Goal: Task Accomplishment & Management: Use online tool/utility

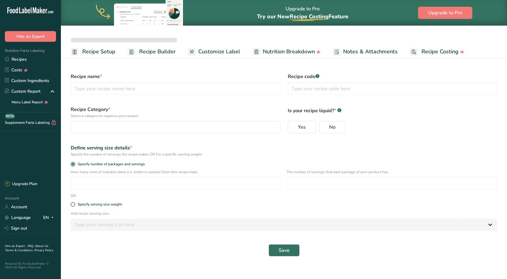
select select
type input "Better Sour Sugar Line"
radio input "true"
radio input "false"
radio input "true"
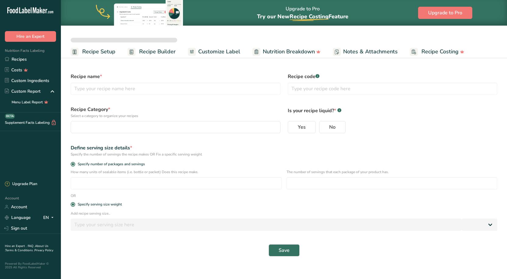
type input "51"
select select "0"
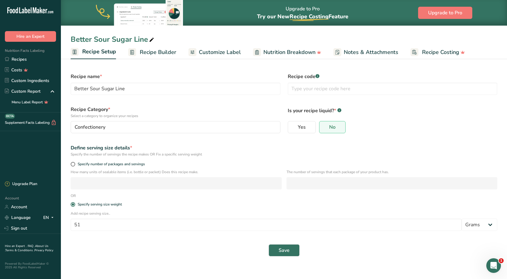
click at [264, 49] on span "Nutrition Breakdown" at bounding box center [290, 52] width 52 height 8
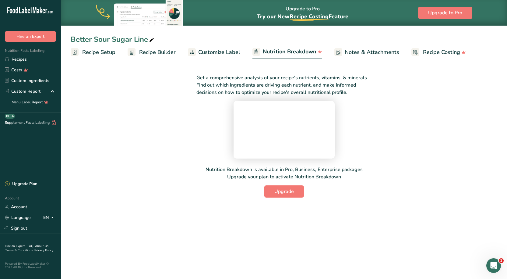
click at [229, 49] on span "Customize Label" at bounding box center [219, 52] width 42 height 8
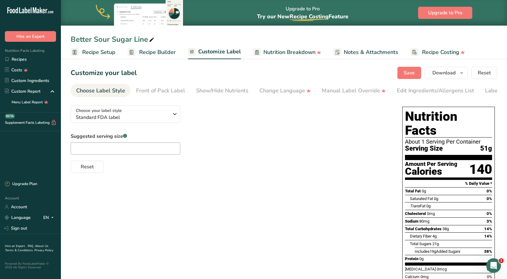
click at [172, 53] on span "Recipe Builder" at bounding box center [157, 52] width 37 height 8
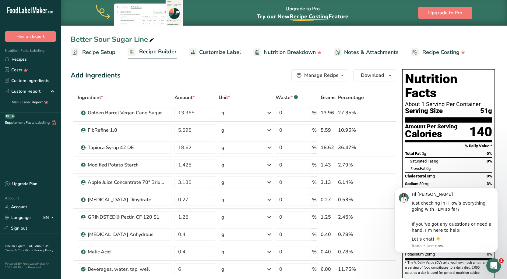
click at [96, 58] on link "Recipe Setup" at bounding box center [93, 52] width 45 height 14
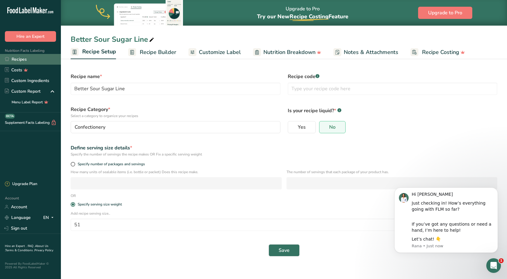
click at [19, 59] on link "Recipes" at bounding box center [30, 59] width 61 height 11
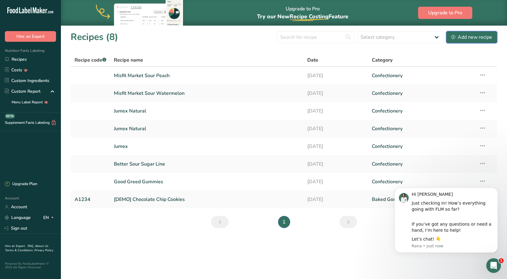
click at [460, 39] on div "Add new recipe" at bounding box center [472, 37] width 41 height 7
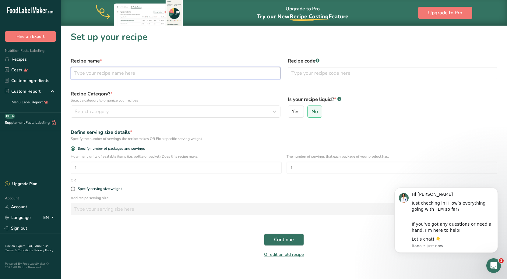
drag, startPoint x: 162, startPoint y: 76, endPoint x: 162, endPoint y: 73, distance: 3.7
click at [162, 76] on input "text" at bounding box center [176, 73] width 210 height 12
type input "Happy Candy"
click at [175, 55] on div "Recipe name * Happy Candy" at bounding box center [175, 68] width 217 height 29
click at [143, 76] on input "Happy Candy" at bounding box center [176, 73] width 210 height 12
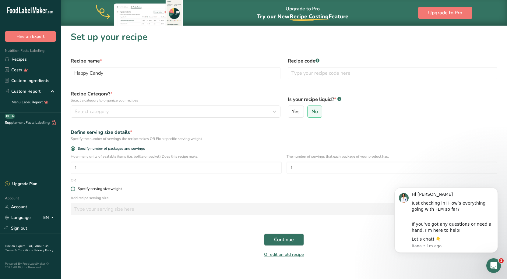
click at [74, 188] on span at bounding box center [73, 188] width 5 height 5
click at [74, 188] on input "Specify serving size weight" at bounding box center [73, 189] width 4 height 4
radio input "true"
radio input "false"
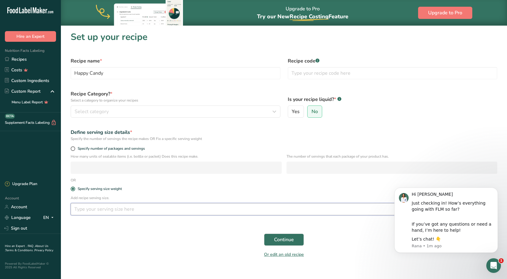
click at [102, 206] on input "number" at bounding box center [266, 209] width 391 height 12
type input "50"
click at [98, 244] on div "Continue" at bounding box center [284, 239] width 434 height 19
click at [297, 236] on button "Continue" at bounding box center [284, 239] width 40 height 12
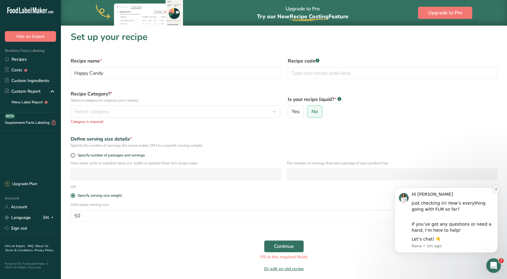
click at [494, 189] on button "Dismiss notification" at bounding box center [496, 189] width 8 height 8
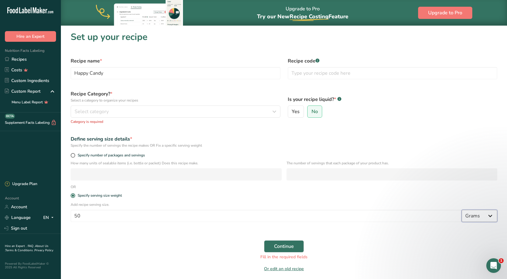
click at [483, 217] on select "Grams kg mg mcg lb oz l mL fl oz tbsp tsp cup qt gallon" at bounding box center [480, 216] width 36 height 12
click at [403, 146] on div "Specify the number of servings the recipe makes OR Fix a specific serving weight" at bounding box center [284, 145] width 427 height 5
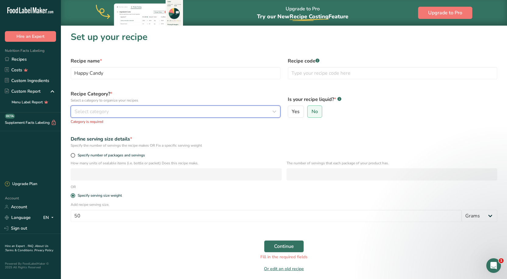
click at [119, 115] on div "Select category" at bounding box center [174, 111] width 198 height 7
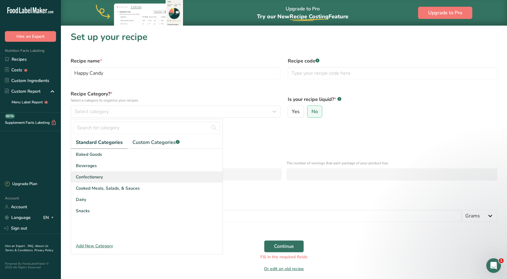
click at [115, 173] on div "Confectionery" at bounding box center [147, 176] width 152 height 11
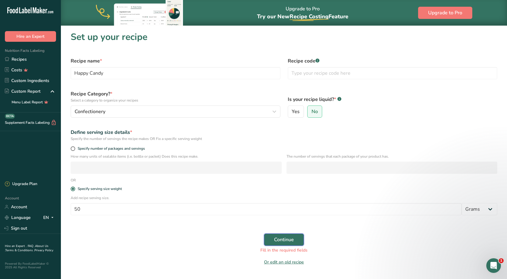
click at [280, 242] on span "Continue" at bounding box center [284, 239] width 20 height 7
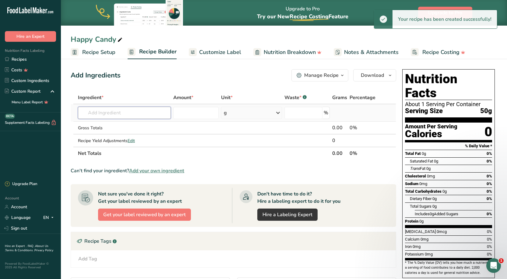
click at [110, 115] on input "text" at bounding box center [124, 113] width 93 height 12
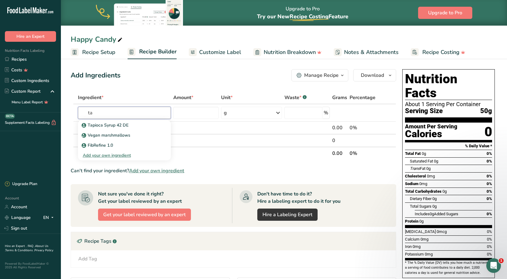
type input "t"
type input "tapioca syrup 2"
click at [106, 135] on div "Add your own ingredient" at bounding box center [124, 135] width 83 height 6
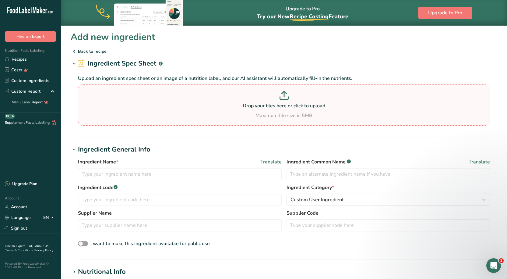
click at [273, 110] on div "Drop your files here or click to upload Maximum file size is 5MB" at bounding box center [284, 105] width 409 height 28
click at [273, 110] on input "Drop your files here or click to upload Maximum file size is 5MB" at bounding box center [284, 104] width 412 height 41
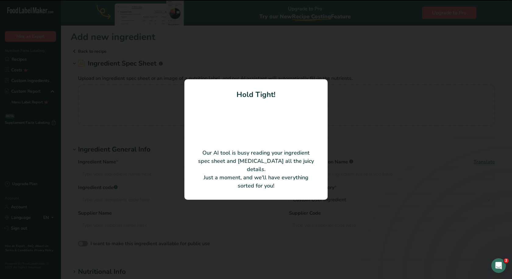
type input "Glucose syrup (Tapioca syrup)"
type input "Amerikoa Ingredients, LLC"
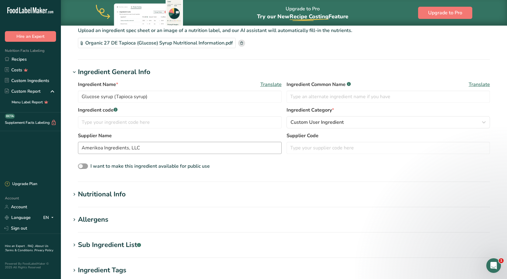
scroll to position [61, 0]
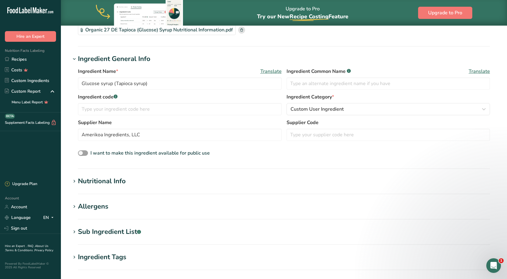
click at [149, 182] on h1 "Nutritional Info" at bounding box center [284, 181] width 427 height 10
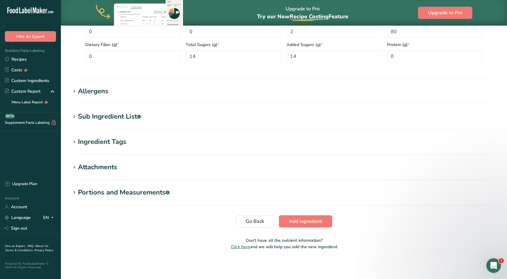
scroll to position [317, 0]
click at [307, 218] on span "Add ingredient" at bounding box center [305, 220] width 33 height 7
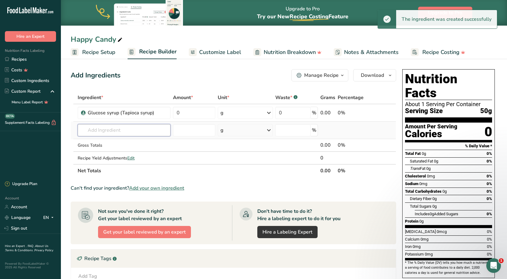
click at [111, 132] on input "text" at bounding box center [124, 130] width 93 height 12
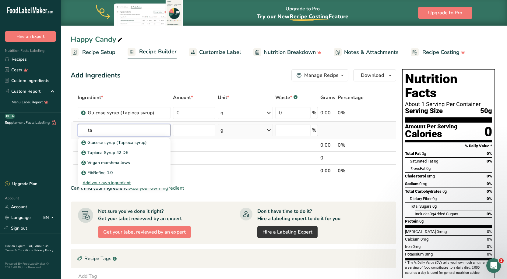
type input "t"
type input "glucose syrup"
click at [113, 140] on p "Glucose syrup (Tapioca syrup)" at bounding box center [115, 142] width 64 height 6
type input "Glucose syrup (Tapioca syrup)"
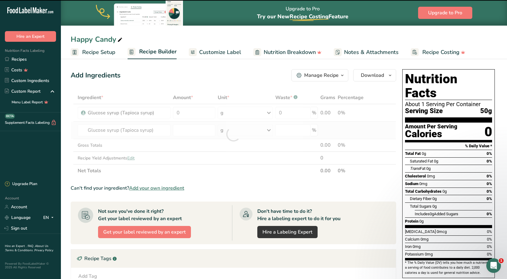
type input "0"
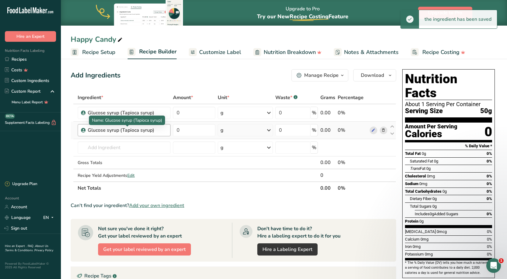
click at [151, 127] on div "Glucose syrup (Tapioca syrup)" at bounding box center [126, 129] width 76 height 7
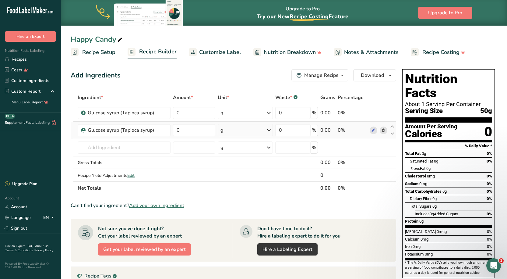
click at [381, 131] on icon at bounding box center [383, 130] width 4 height 6
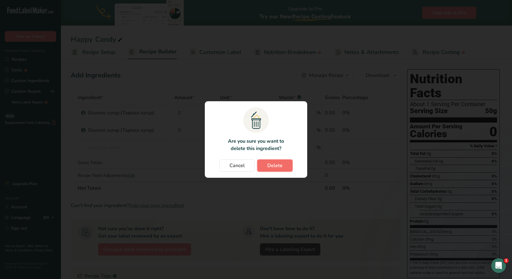
click at [272, 166] on span "Delete" at bounding box center [274, 165] width 15 height 7
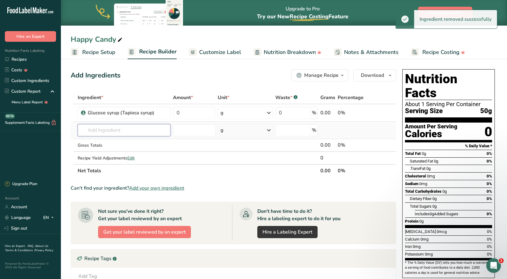
click at [133, 130] on input "text" at bounding box center [124, 130] width 93 height 12
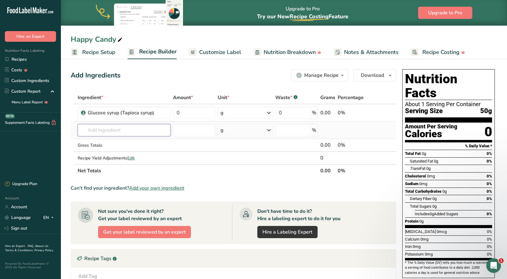
click at [106, 129] on input "text" at bounding box center [124, 130] width 93 height 12
type input "fibrulose"
click at [100, 151] on div "Add your own ingredient" at bounding box center [124, 152] width 83 height 6
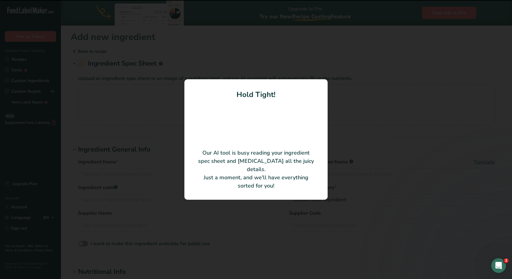
type input "FIBRULOSE™ LCF chicory root fiber"
type input "COSUCRA Groupe Warcoing S.A."
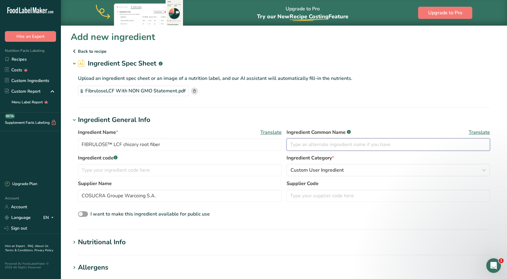
click at [317, 146] on input "text" at bounding box center [389, 144] width 204 height 12
type input "Chicory Root Syrup"
drag, startPoint x: 389, startPoint y: 72, endPoint x: 391, endPoint y: 78, distance: 7.1
click at [390, 76] on div "Upload an ingredient spec sheet or an image of a nutrition label, and our AI as…" at bounding box center [284, 84] width 427 height 31
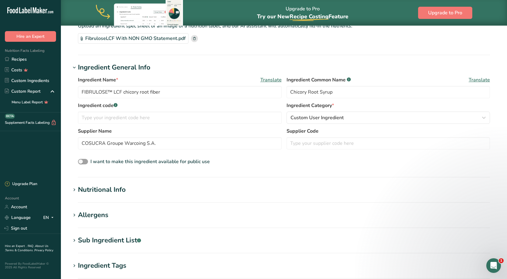
scroll to position [61, 0]
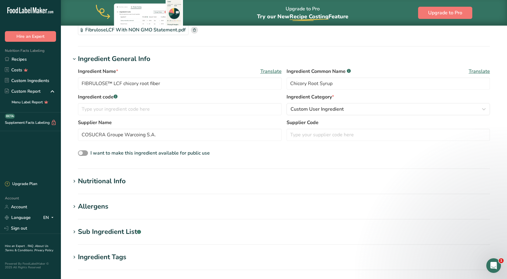
click at [168, 176] on h1 "Nutritional Info" at bounding box center [284, 181] width 427 height 10
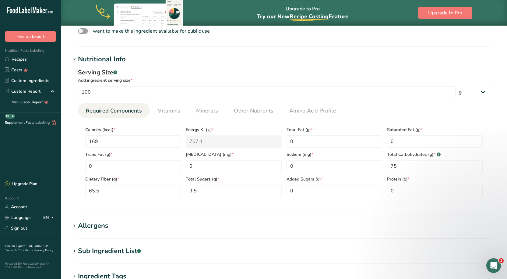
scroll to position [213, 0]
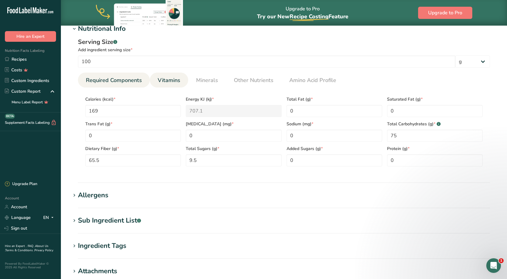
click at [167, 82] on span "Vitamins" at bounding box center [169, 80] width 23 height 8
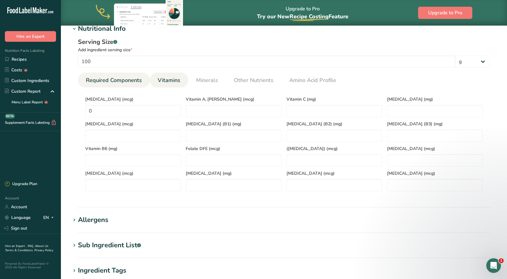
click at [120, 76] on link "Required Components" at bounding box center [113, 81] width 61 height 16
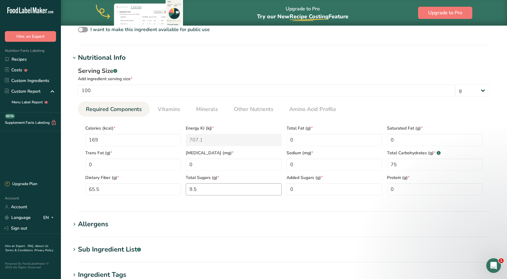
scroll to position [317, 0]
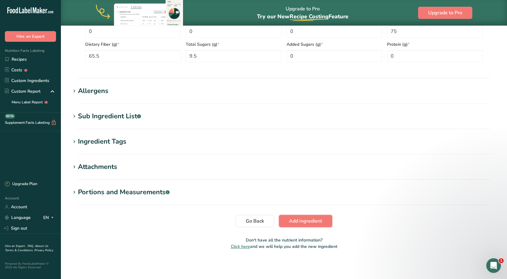
click at [312, 225] on span "Add ingredient" at bounding box center [305, 220] width 33 height 7
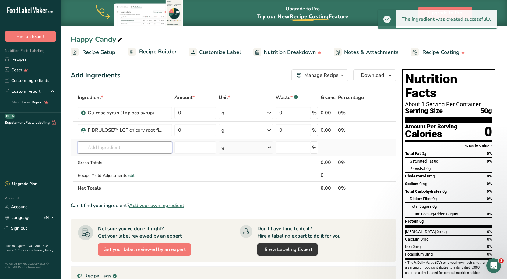
click at [126, 145] on input "text" at bounding box center [125, 147] width 94 height 12
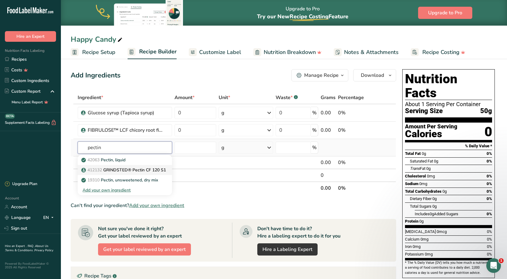
type input "pectin"
click at [129, 173] on p "412132 GRINDSTED® Pectin CF 120 S1" at bounding box center [124, 170] width 83 height 6
type input "GRINDSTED® Pectin CF 120 S1"
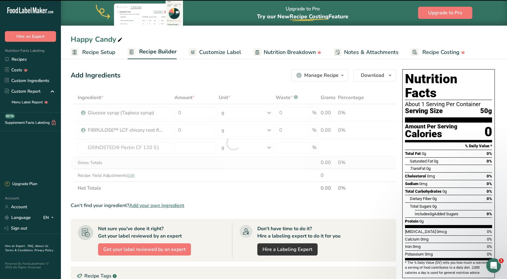
type input "0"
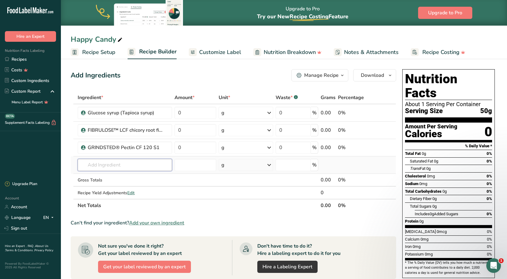
click at [129, 159] on input "text" at bounding box center [125, 165] width 94 height 12
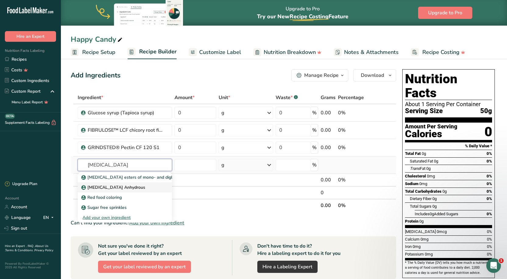
type input "[MEDICAL_DATA]"
click at [125, 190] on link "[MEDICAL_DATA] Anhydrous" at bounding box center [125, 187] width 94 height 10
type input "[MEDICAL_DATA] Anhydrous"
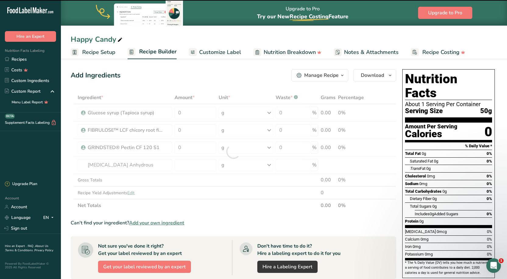
type input "0"
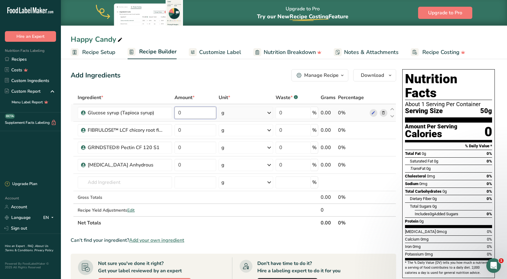
click at [192, 112] on input "0" at bounding box center [196, 113] width 42 height 12
type input "31.697368"
click at [221, 76] on div "Add Ingredients Manage Recipe Delete Recipe Duplicate Recipe Scale Recipe Save …" at bounding box center [234, 75] width 326 height 12
click at [202, 133] on input "0" at bounding box center [196, 130] width 42 height 12
type input "8.6"
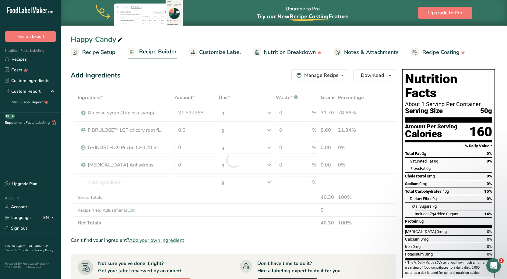
click at [201, 75] on div "Add Ingredients Manage Recipe Delete Recipe Duplicate Recipe Scale Recipe Save …" at bounding box center [234, 75] width 326 height 12
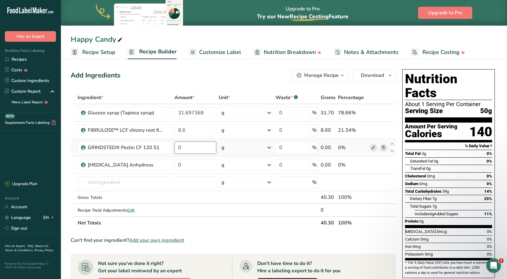
click at [208, 151] on input "0" at bounding box center [196, 147] width 42 height 12
type input "1.24925"
click at [193, 242] on div "Can't find your ingredient? Add your own ingredient" at bounding box center [234, 239] width 326 height 7
click at [188, 165] on input "0" at bounding box center [196, 165] width 42 height 12
type input "0.526"
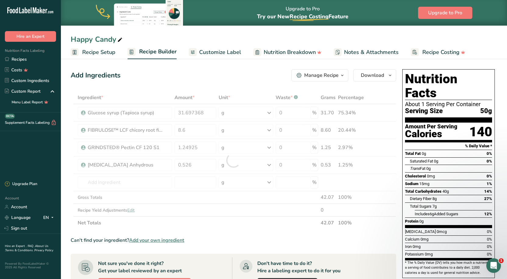
click at [222, 76] on div "Add Ingredients Manage Recipe Delete Recipe Duplicate Recipe Scale Recipe Save …" at bounding box center [234, 75] width 326 height 12
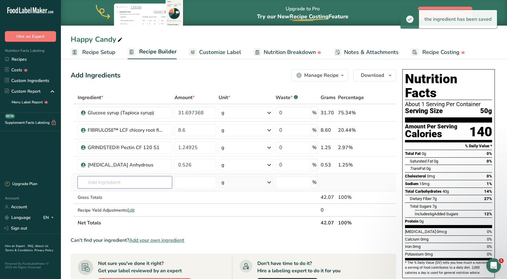
click at [142, 185] on input "text" at bounding box center [125, 182] width 94 height 12
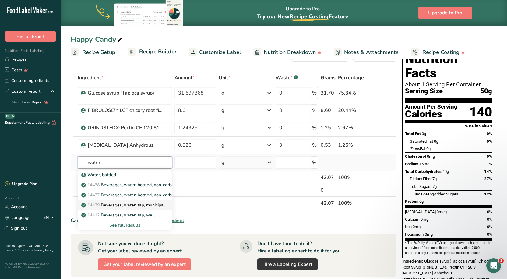
scroll to position [30, 0]
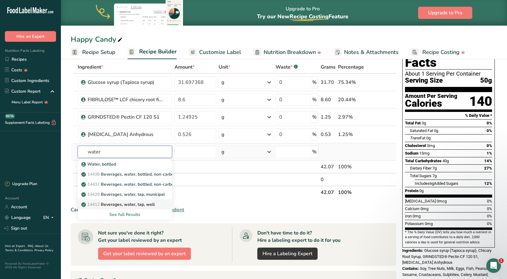
type input "water"
click at [132, 205] on p "14412 Beverages, water, tap, well" at bounding box center [119, 204] width 72 height 6
type input "Beverages, water, tap, well"
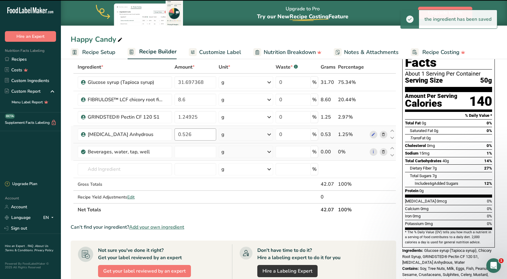
type input "0"
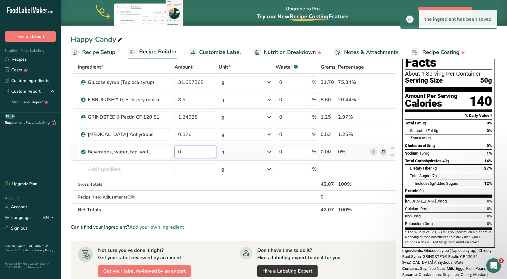
click at [194, 154] on input "0" at bounding box center [196, 152] width 42 height 12
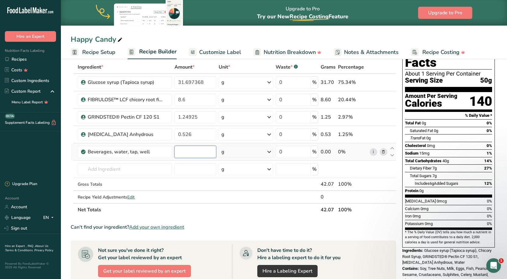
type input "9"
type input "8"
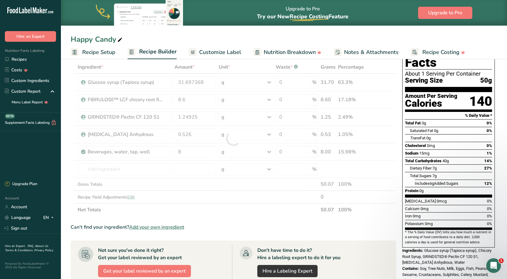
click at [247, 214] on div "Ingredient * Amount * Unit * Waste * .a-a{fill:#347362;}.b-a{fill:#fff;} Grams …" at bounding box center [234, 138] width 326 height 155
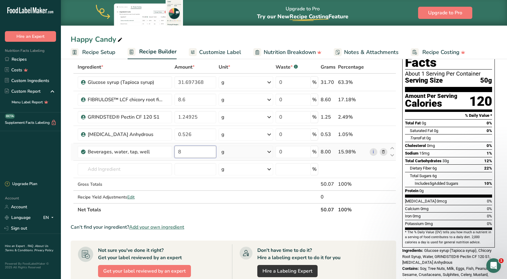
click at [189, 150] on input "8" at bounding box center [196, 152] width 42 height 12
type input "4"
click at [220, 219] on section "Ingredient * Amount * Unit * Waste * .a-a{fill:#347362;}.b-a{fill:#fff;} Grams …" at bounding box center [234, 230] width 326 height 339
click at [191, 154] on input "4" at bounding box center [196, 152] width 42 height 12
type input "6"
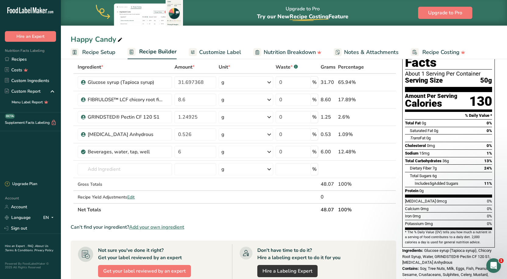
click at [203, 219] on section "Ingredient * Amount * Unit * Waste * .a-a{fill:#347362;}.b-a{fill:#fff;} Grams …" at bounding box center [234, 230] width 326 height 339
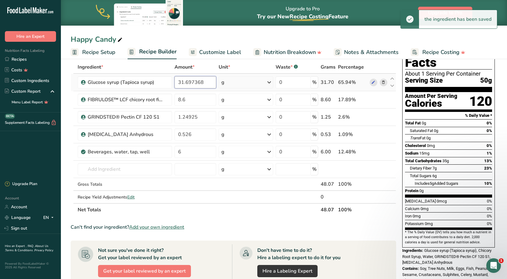
click at [182, 82] on input "31.697368" at bounding box center [196, 82] width 42 height 12
click at [182, 86] on input "31.697368" at bounding box center [196, 82] width 42 height 12
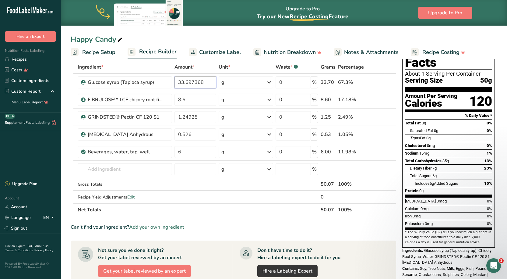
type input "33.697368"
click at [229, 213] on div "Ingredient * Amount * Unit * Waste * .a-a{fill:#347362;}.b-a{fill:#fff;} Grams …" at bounding box center [234, 138] width 326 height 155
click at [188, 152] on input "6" at bounding box center [196, 152] width 42 height 12
type input "4"
click at [196, 205] on div "Ingredient * Amount * Unit * Waste * .a-a{fill:#347362;}.b-a{fill:#fff;} Grams …" at bounding box center [234, 138] width 326 height 155
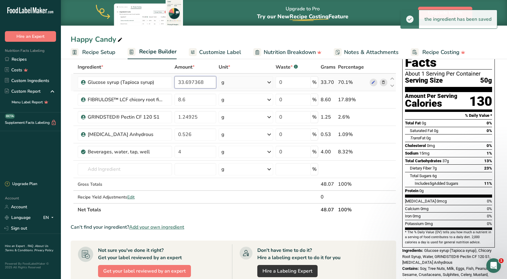
click at [184, 83] on input "33.697368" at bounding box center [196, 82] width 42 height 12
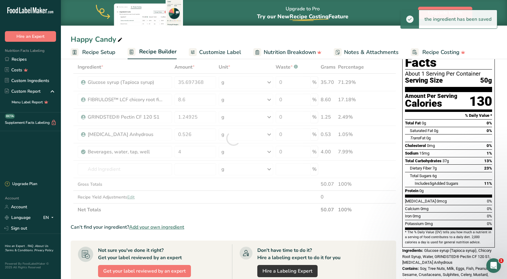
click at [237, 218] on section "Ingredient * Amount * Unit * Waste * .a-a{fill:#347362;}.b-a{fill:#fff;} Grams …" at bounding box center [234, 230] width 326 height 339
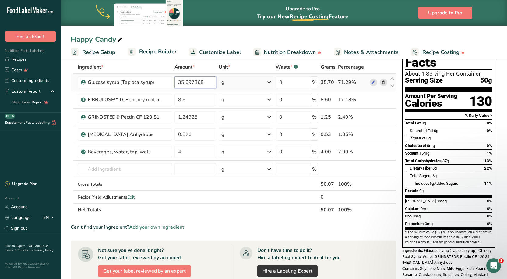
click at [184, 83] on input "35.697368" at bounding box center [196, 82] width 42 height 12
type input "30.697368"
click at [227, 36] on div "Happy Candy" at bounding box center [284, 39] width 446 height 11
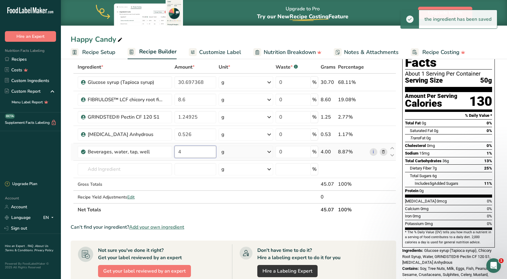
click at [186, 152] on input "4" at bounding box center [196, 152] width 42 height 12
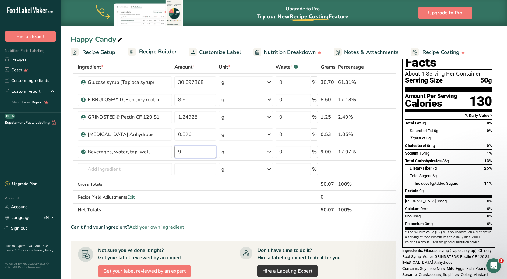
type input "9"
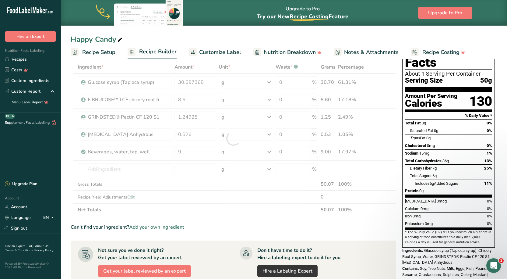
click at [217, 214] on div "Ingredient * Amount * Unit * Waste * .a-a{fill:#347362;}.b-a{fill:#fff;} Grams …" at bounding box center [234, 138] width 326 height 155
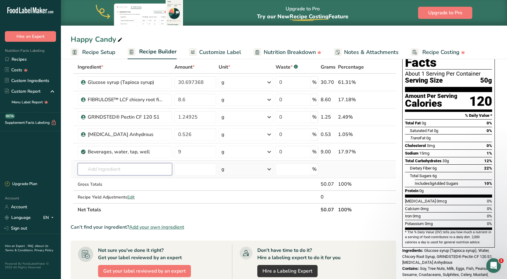
click at [149, 175] on input "text" at bounding box center [125, 169] width 94 height 12
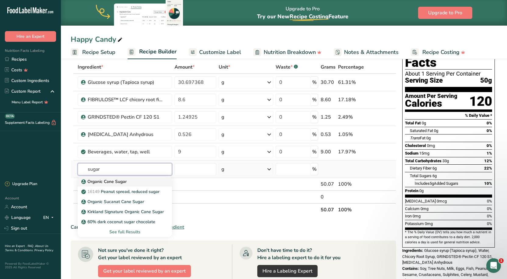
type input "sugar"
click at [133, 184] on div "Organic Cane Sugar" at bounding box center [120, 181] width 75 height 6
type input "Organic Cane Sugar"
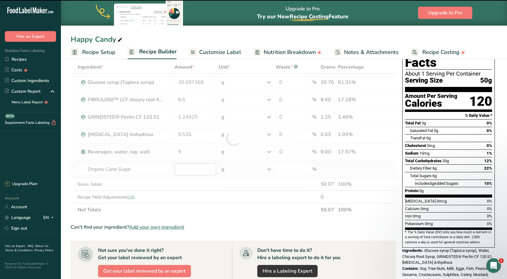
type input "0"
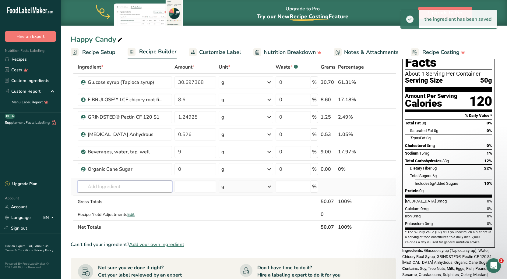
click at [115, 181] on input "text" at bounding box center [125, 186] width 94 height 12
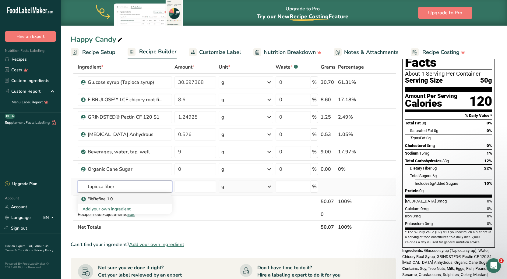
type input "tapioca fiber"
click at [117, 196] on div "FibRefine 1.0" at bounding box center [120, 199] width 75 height 6
type input "FibRefine 1.0"
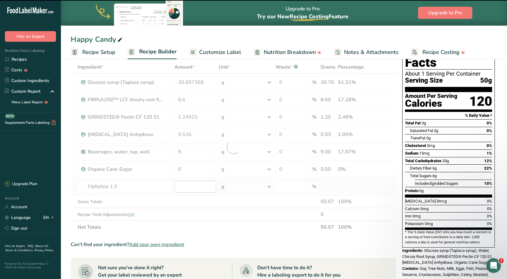
type input "0"
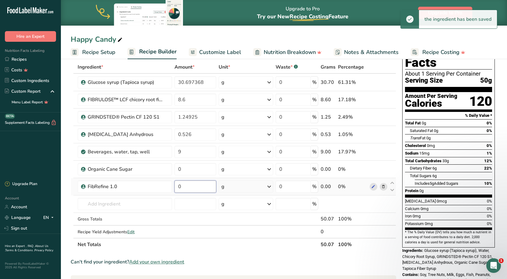
click at [209, 187] on input "0" at bounding box center [196, 186] width 42 height 12
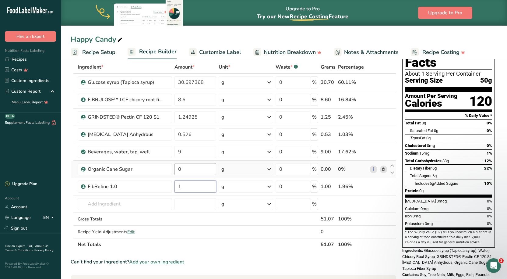
type input "1"
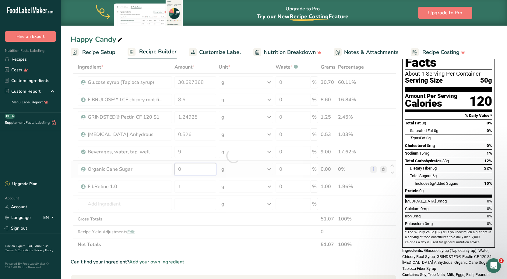
click at [197, 164] on div "Ingredient * Amount * Unit * Waste * .a-a{fill:#347362;}.b-a{fill:#fff;} Grams …" at bounding box center [234, 156] width 326 height 190
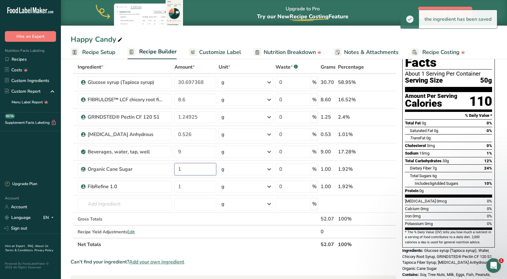
type input "1"
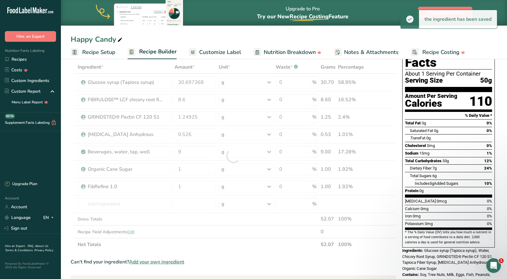
click at [209, 256] on section "Ingredient * Amount * Unit * Waste * .a-a{fill:#347362;}.b-a{fill:#fff;} Grams …" at bounding box center [234, 248] width 326 height 374
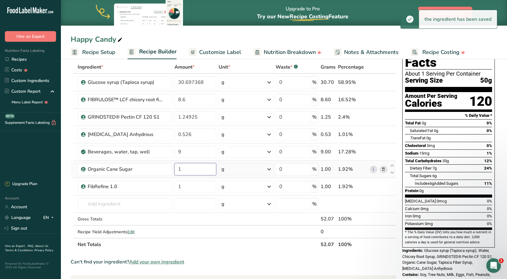
click at [188, 172] on input "1" at bounding box center [196, 169] width 42 height 12
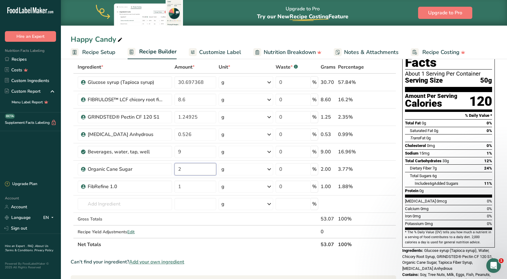
type input "2"
click at [202, 246] on div "Ingredient * Amount * Unit * Waste * .a-a{fill:#347362;}.b-a{fill:#fff;} Grams …" at bounding box center [234, 156] width 326 height 190
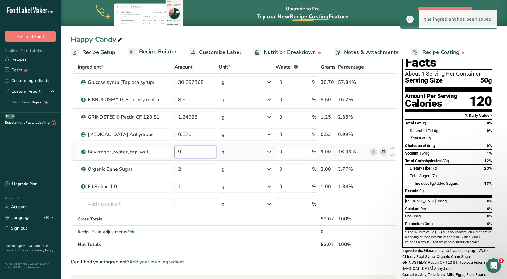
click at [197, 153] on input "9" at bounding box center [196, 152] width 42 height 12
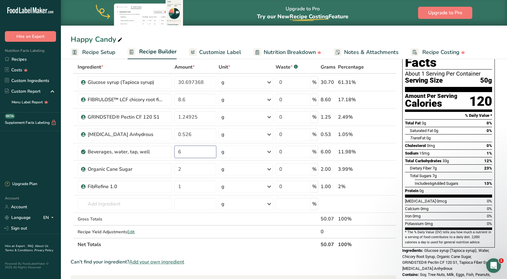
type input "6"
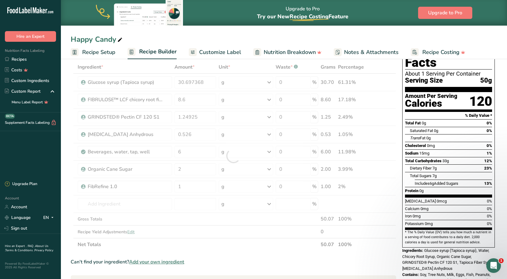
click at [226, 248] on div "Ingredient * Amount * Unit * Waste * .a-a{fill:#347362;}.b-a{fill:#fff;} Grams …" at bounding box center [234, 156] width 326 height 190
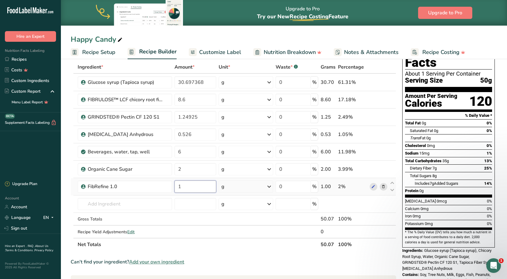
click at [197, 184] on input "1" at bounding box center [196, 186] width 42 height 12
click at [229, 264] on section "Ingredient * Amount * Unit * Waste * .a-a{fill:#347362;}.b-a{fill:#fff;} Grams …" at bounding box center [234, 248] width 326 height 374
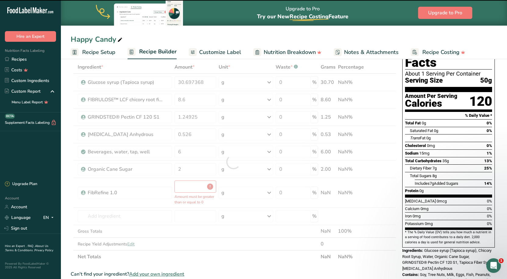
type input "0"
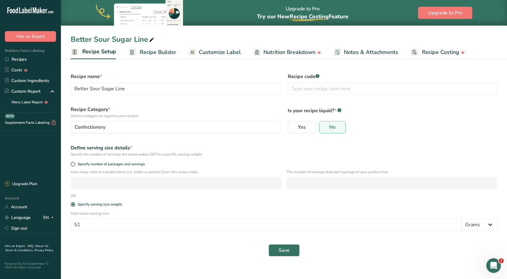
click at [221, 51] on span "Customize Label" at bounding box center [220, 52] width 42 height 8
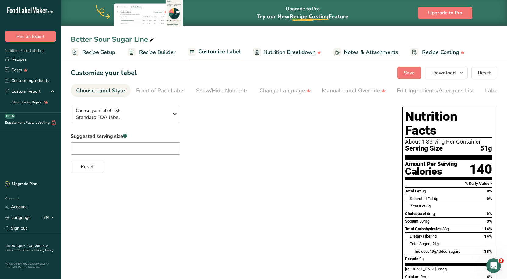
click at [121, 54] on ul "Recipe Setup Recipe Builder Customize Label Nutrition Breakdown Notes & Attachm…" at bounding box center [284, 52] width 446 height 14
click at [27, 62] on link "Recipes" at bounding box center [30, 59] width 61 height 11
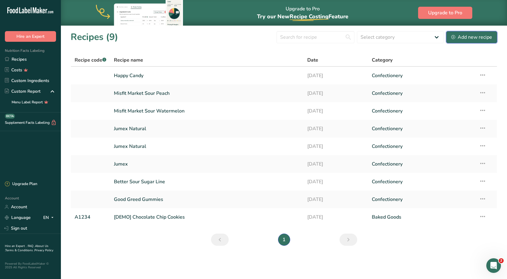
click at [476, 34] on div "Add new recipe" at bounding box center [472, 37] width 41 height 7
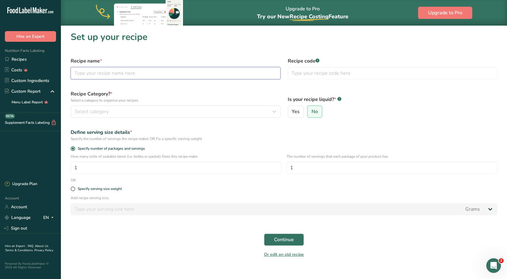
click at [122, 73] on input "text" at bounding box center [176, 73] width 210 height 12
type input "Tandy"
drag, startPoint x: 214, startPoint y: 51, endPoint x: 222, endPoint y: 45, distance: 10.6
click at [214, 51] on section "Set up your recipe Recipe name * Tandy Recipe code .a-a{fill:#347362;}.b-a{fill…" at bounding box center [284, 146] width 446 height 242
click at [83, 190] on div "Specify serving size weight" at bounding box center [100, 188] width 44 height 5
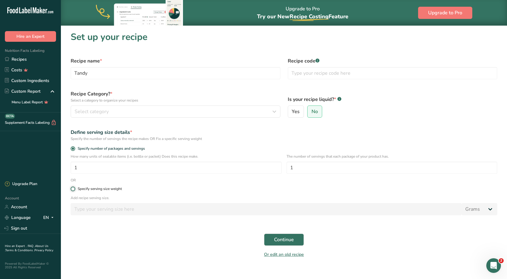
click at [75, 190] on input "Specify serving size weight" at bounding box center [73, 189] width 4 height 4
radio input "true"
radio input "false"
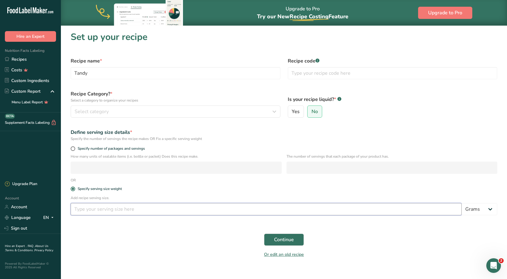
click at [90, 209] on input "number" at bounding box center [266, 209] width 391 height 12
type input "30"
click at [114, 244] on div "Continue" at bounding box center [284, 239] width 434 height 19
click at [278, 242] on span "Continue" at bounding box center [284, 239] width 20 height 7
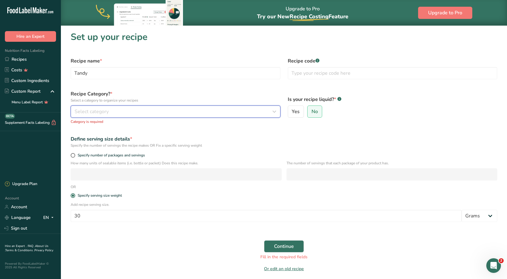
click at [140, 108] on div "Select category" at bounding box center [174, 111] width 198 height 7
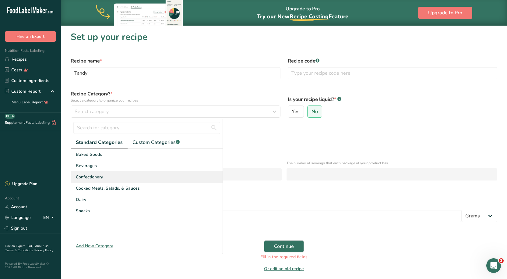
click at [108, 177] on div "Confectionery" at bounding box center [147, 176] width 152 height 11
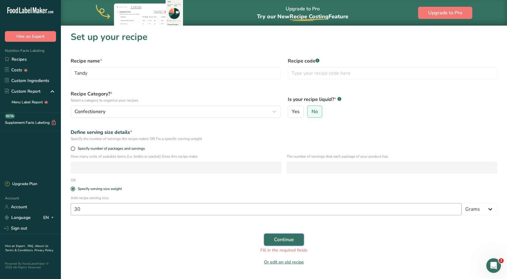
drag, startPoint x: 287, startPoint y: 237, endPoint x: 424, endPoint y: 207, distance: 140.0
click at [288, 237] on span "Continue" at bounding box center [284, 239] width 20 height 7
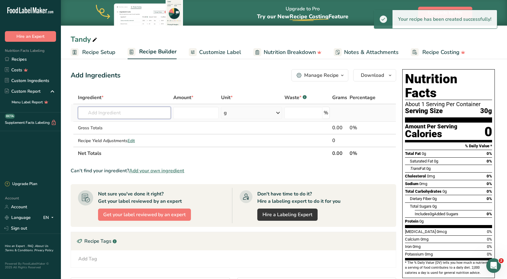
click at [119, 111] on input "text" at bounding box center [124, 113] width 93 height 12
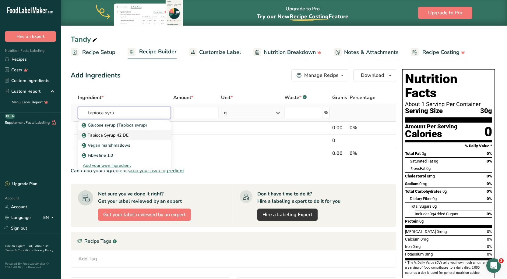
type input "tapioca syru"
click at [118, 137] on p "Tapioca Syrup 42 DE" at bounding box center [106, 135] width 46 height 6
type input "Tapioca Syrup 42 DE"
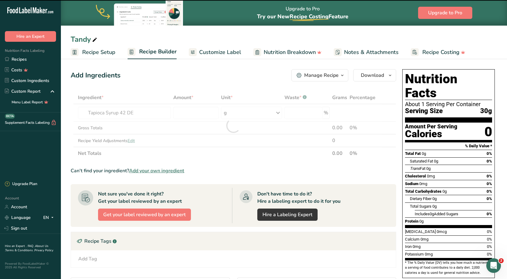
type input "0"
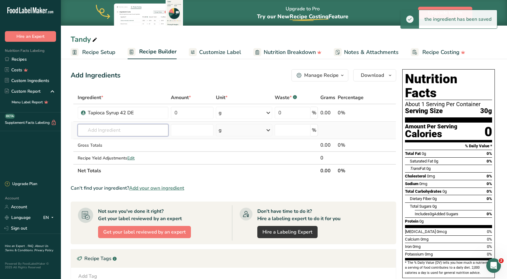
click at [117, 133] on input "text" at bounding box center [123, 130] width 90 height 12
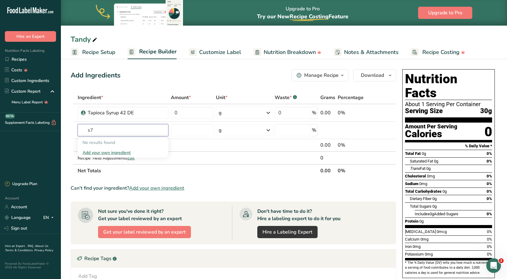
type input "s"
type input "modified"
click at [126, 145] on p "Modified Potato Starch" at bounding box center [108, 142] width 50 height 6
type input "Modified Potato Starch"
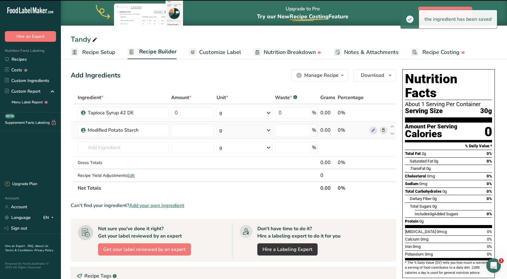
type input "0"
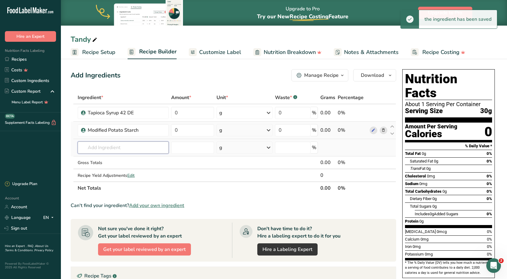
click at [110, 146] on input "text" at bounding box center [123, 147] width 91 height 12
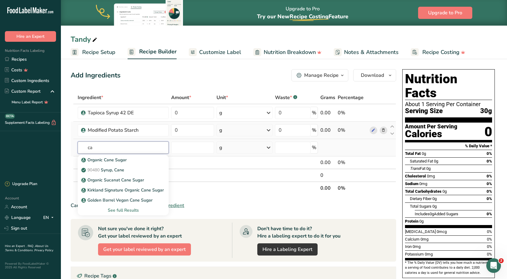
type input "c"
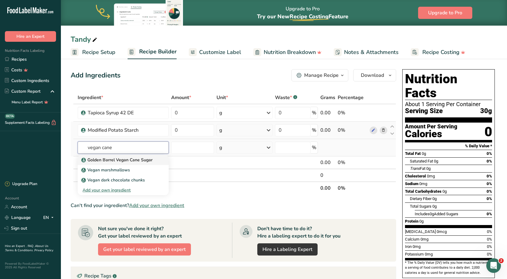
type input "vegan cane"
click at [112, 158] on p "Golden Barrel Vegan Cane Sugar" at bounding box center [118, 160] width 70 height 6
type input "Golden Barrel Vegan Cane Sugar"
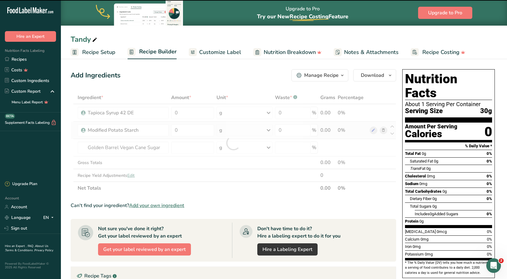
type input "0"
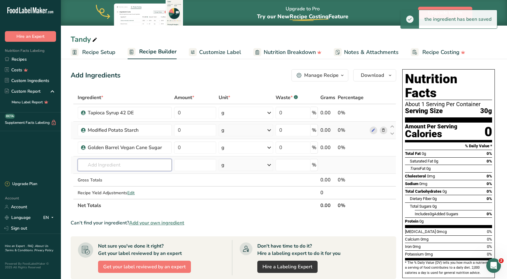
click at [129, 167] on input "text" at bounding box center [125, 165] width 94 height 12
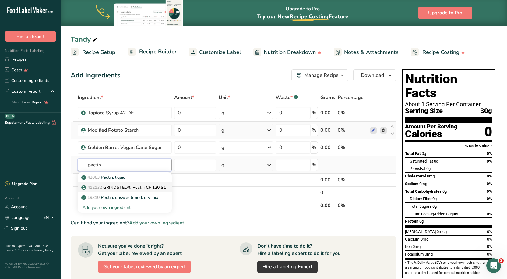
type input "pectin"
click at [133, 187] on p "412132 GRINDSTED® Pectin CF 120 S1" at bounding box center [124, 187] width 83 height 6
type input "GRINDSTED® Pectin CF 120 S1"
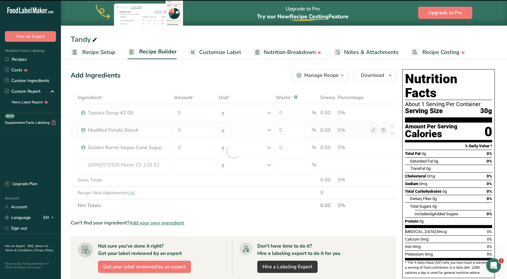
type input "0"
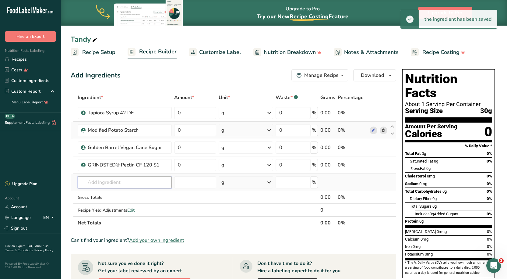
click at [114, 181] on input "text" at bounding box center [125, 182] width 94 height 12
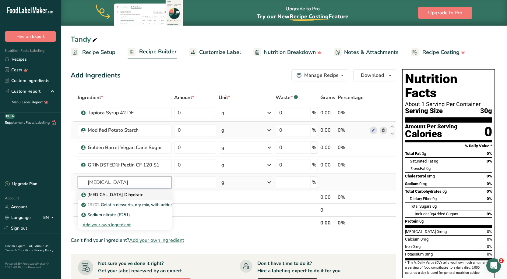
type input "[MEDICAL_DATA]"
click at [119, 194] on p "[MEDICAL_DATA] Dihydrate" at bounding box center [113, 194] width 61 height 6
type input "[MEDICAL_DATA] Dihydrate"
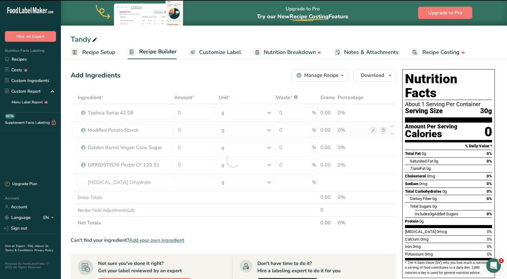
type input "0"
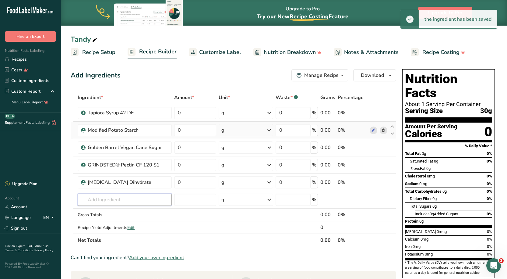
click at [110, 196] on input "text" at bounding box center [125, 199] width 94 height 12
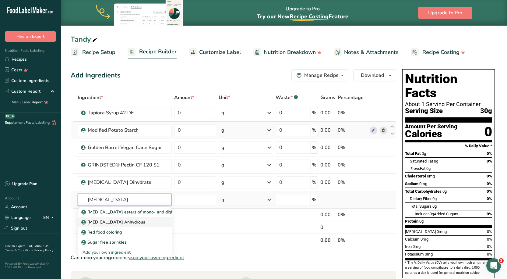
type input "[MEDICAL_DATA]"
click at [112, 222] on p "[MEDICAL_DATA] Anhydrous" at bounding box center [114, 222] width 63 height 6
type input "[MEDICAL_DATA] Anhydrous"
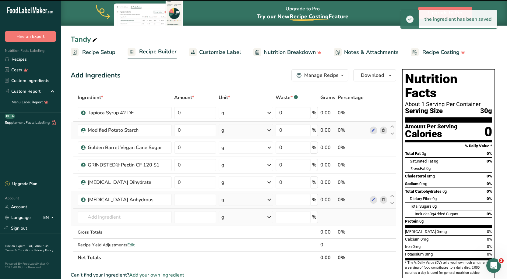
type input "0"
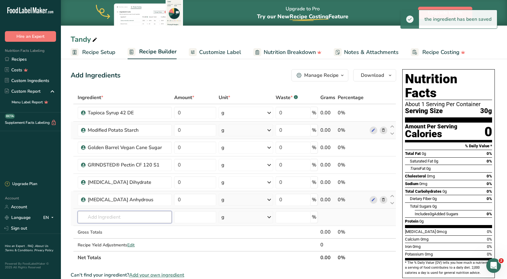
click at [102, 213] on input "text" at bounding box center [125, 217] width 94 height 12
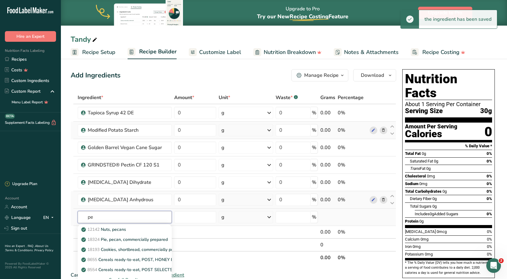
type input "p"
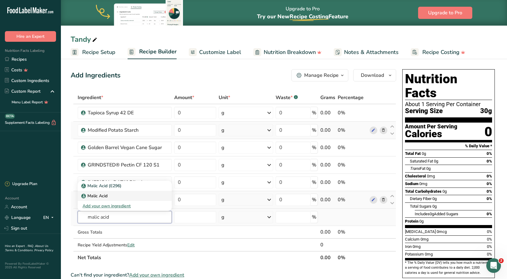
type input "malic acid"
click at [105, 193] on p "Malic Acid" at bounding box center [95, 196] width 25 height 6
type input "Malic Acid"
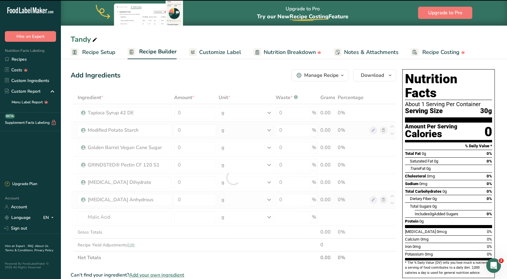
type input "0"
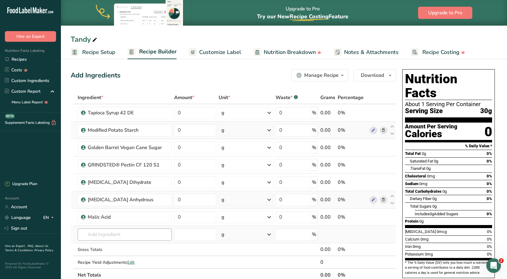
click at [120, 226] on td "Malic Acid (E296) Malic Acid Add your own ingredient" at bounding box center [124, 234] width 96 height 17
click at [119, 234] on input "text" at bounding box center [125, 234] width 94 height 12
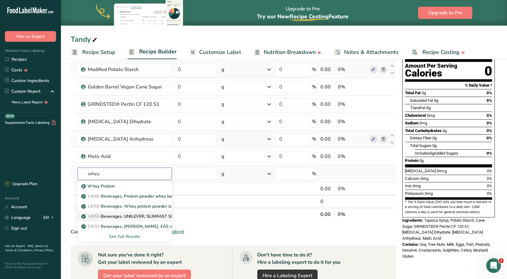
scroll to position [61, 0]
type input "whey"
click at [122, 186] on div "Whey Protein" at bounding box center [120, 185] width 74 height 6
type input "Whey Protein"
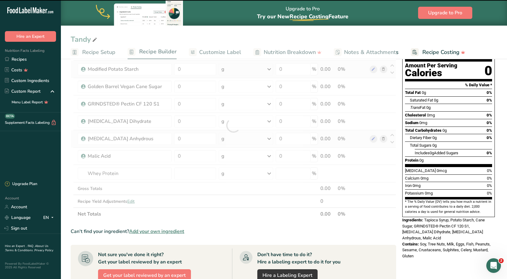
type input "0"
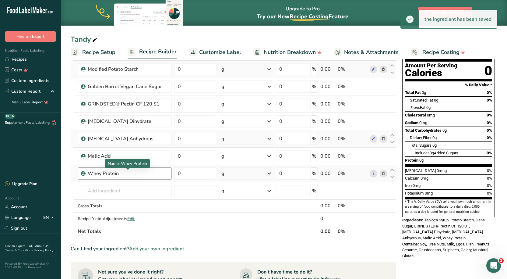
click at [134, 175] on div "Whey Protein" at bounding box center [126, 173] width 76 height 7
click at [133, 172] on div "Whey Protein" at bounding box center [126, 173] width 76 height 7
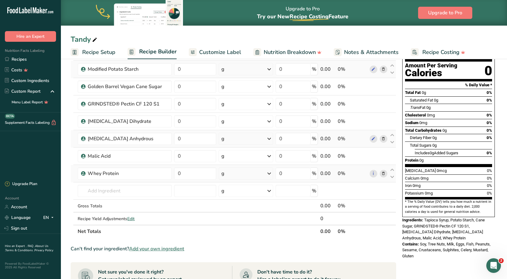
click at [384, 172] on icon at bounding box center [383, 173] width 4 height 6
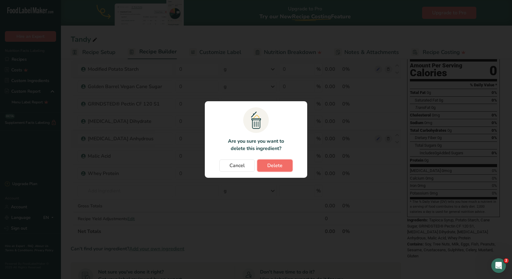
click at [267, 167] on span "Delete" at bounding box center [274, 165] width 15 height 7
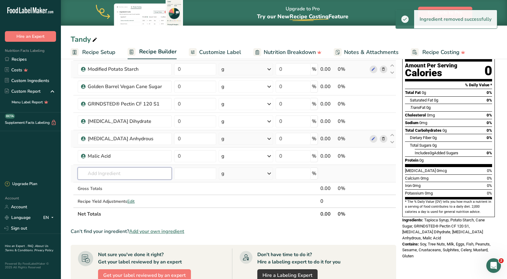
click at [111, 172] on input "text" at bounding box center [125, 173] width 94 height 12
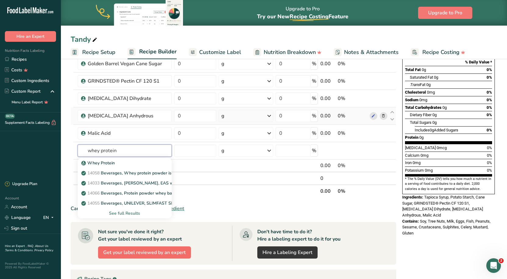
scroll to position [122, 0]
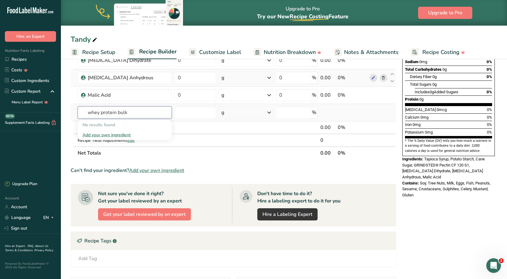
type input "whey protein bulk"
click at [118, 135] on div "Add your own ingredient" at bounding box center [125, 135] width 84 height 6
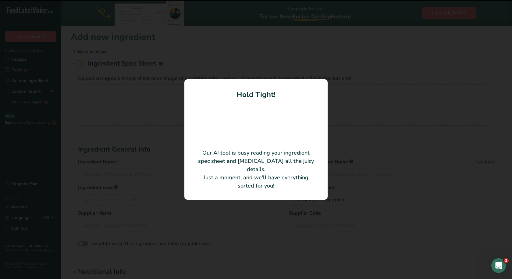
type input "Whey Protein Isolate"
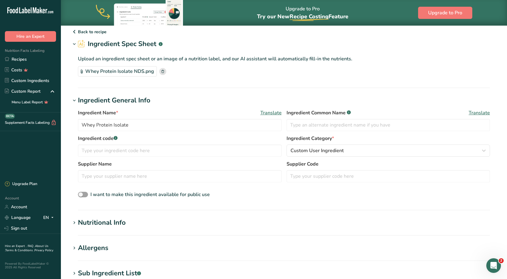
scroll to position [122, 0]
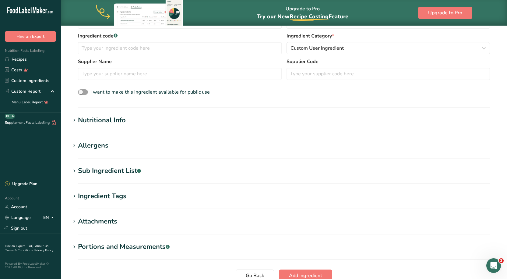
click at [130, 119] on h1 "Nutritional Info" at bounding box center [284, 120] width 427 height 10
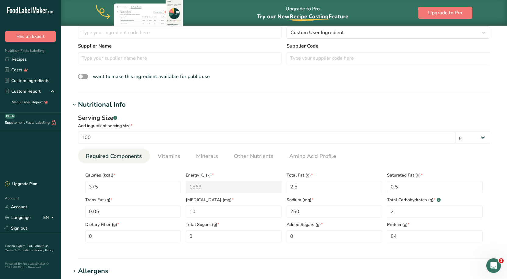
scroll to position [152, 0]
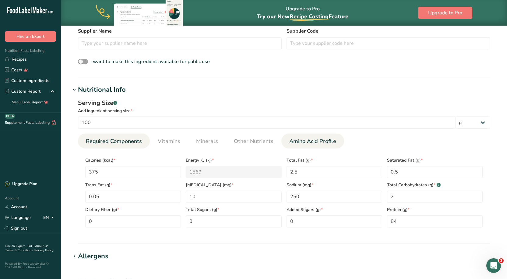
click at [312, 142] on span "Amino Acid Profile" at bounding box center [312, 141] width 47 height 8
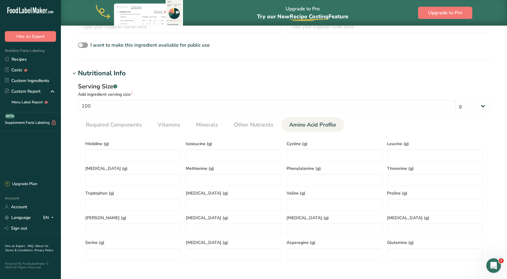
scroll to position [183, 0]
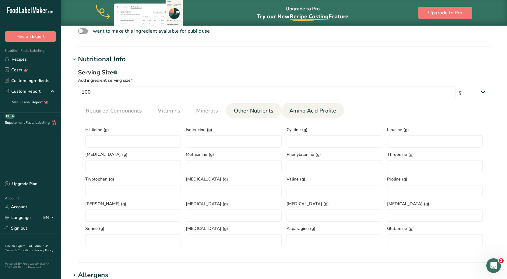
click at [252, 116] on link "Other Nutrients" at bounding box center [254, 111] width 44 height 16
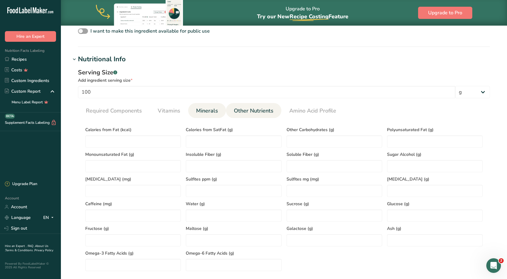
click at [209, 110] on span "Minerals" at bounding box center [207, 111] width 22 height 8
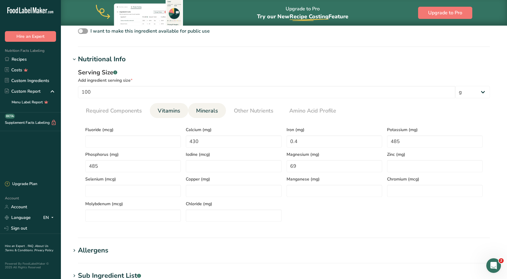
click at [165, 109] on span "Vitamins" at bounding box center [169, 111] width 23 height 8
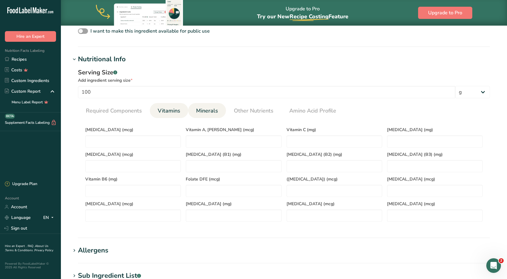
click at [202, 107] on span "Minerals" at bounding box center [207, 111] width 22 height 8
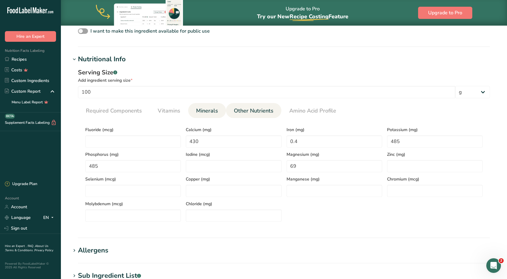
click at [266, 111] on span "Other Nutrients" at bounding box center [254, 111] width 40 height 8
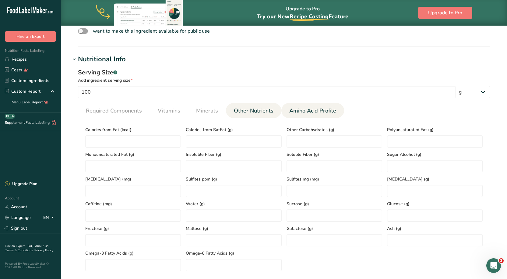
click at [305, 109] on span "Amino Acid Profile" at bounding box center [312, 111] width 47 height 8
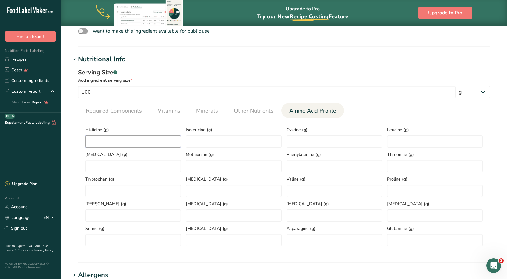
click at [119, 147] on input "number" at bounding box center [133, 141] width 96 height 12
type input "1.1"
click at [222, 147] on input "number" at bounding box center [234, 141] width 96 height 12
type input "6"
click at [307, 140] on input "number" at bounding box center [335, 141] width 96 height 12
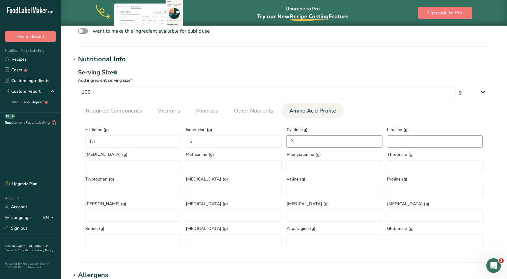
type input "2.1"
click at [437, 143] on input "number" at bounding box center [435, 141] width 96 height 12
type input "9"
click at [123, 167] on input "number" at bounding box center [133, 166] width 96 height 12
type input "7.8"
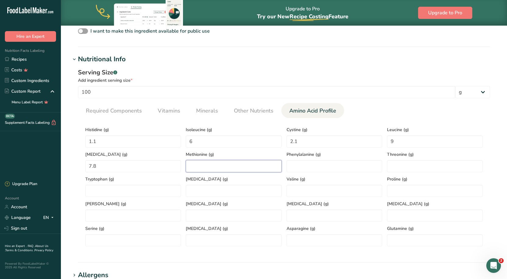
click at [233, 164] on input "number" at bounding box center [234, 166] width 96 height 12
type input "1.8"
click at [300, 166] on input "number" at bounding box center [335, 166] width 96 height 12
type input "0"
type input "2.6"
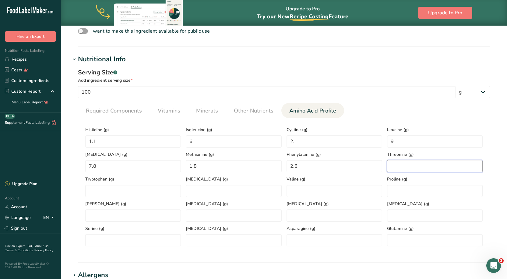
click at [400, 168] on input "number" at bounding box center [435, 166] width 96 height 12
type input "6.8"
click at [152, 182] on span "Tryptophan (g)" at bounding box center [133, 179] width 96 height 6
click at [144, 184] on div "Tryptophan (g)" at bounding box center [133, 184] width 101 height 25
click at [130, 189] on input "number" at bounding box center [133, 191] width 96 height 12
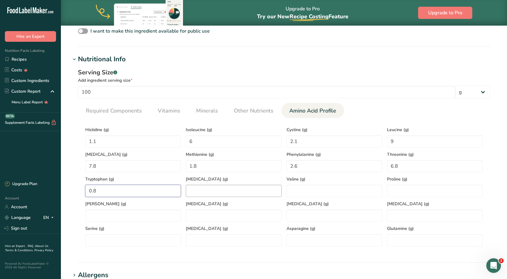
type input "0.8"
click at [217, 189] on input "number" at bounding box center [234, 191] width 96 height 12
type input "2.2"
click at [319, 180] on span "Valine (g)" at bounding box center [335, 179] width 96 height 6
click at [317, 190] on input "number" at bounding box center [335, 191] width 96 height 12
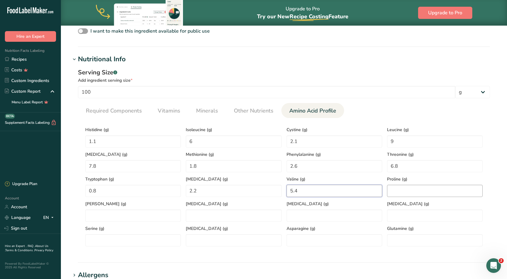
type input "5.4"
click at [398, 191] on input "number" at bounding box center [435, 191] width 96 height 12
type input "5.6"
click at [136, 209] on div "[PERSON_NAME] (g)" at bounding box center [133, 209] width 101 height 25
click at [124, 213] on input "number" at bounding box center [133, 215] width 96 height 12
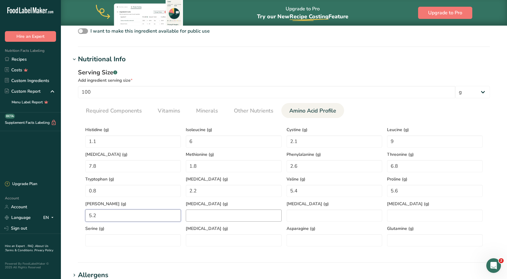
type input "5.2"
click at [223, 218] on input "number" at bounding box center [234, 215] width 96 height 12
type input "1.7"
click at [292, 216] on input "number" at bounding box center [335, 215] width 96 height 12
type input "1.8"
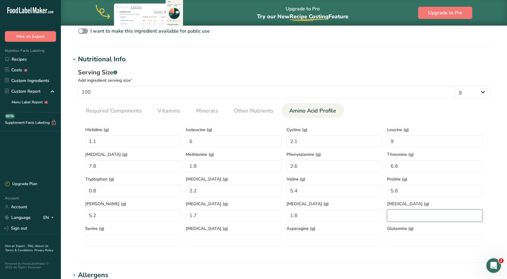
click at [406, 215] on Acid "number" at bounding box center [435, 215] width 96 height 12
type Acid "10.1"
click at [142, 241] on input "number" at bounding box center [133, 240] width 96 height 12
type input "4.2"
click at [225, 243] on Acid "number" at bounding box center [234, 240] width 96 height 12
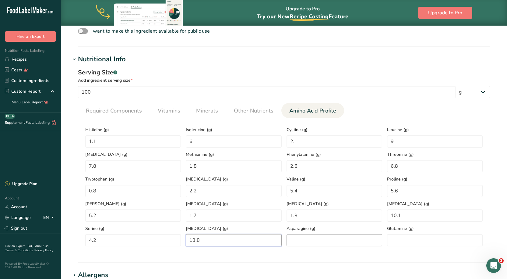
type Acid "13.8"
click at [291, 239] on input "number" at bounding box center [335, 240] width 96 height 12
click at [401, 239] on input "number" at bounding box center [435, 240] width 96 height 12
click at [375, 109] on ul "Required Components Vitamins Minerals Other Nutrients Amino Acid Profile" at bounding box center [284, 110] width 412 height 15
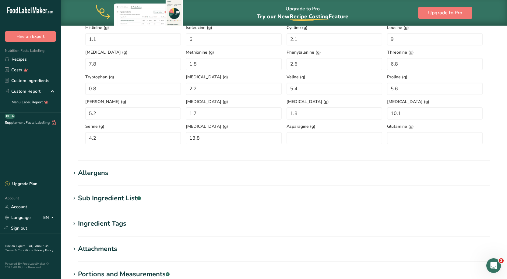
scroll to position [335, 0]
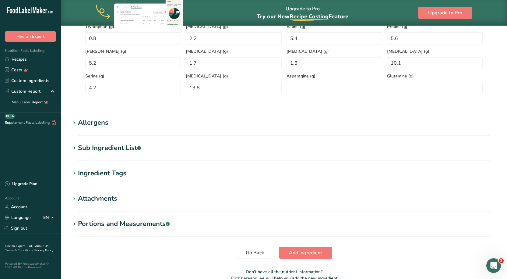
click at [207, 124] on h1 "Allergens" at bounding box center [284, 123] width 427 height 10
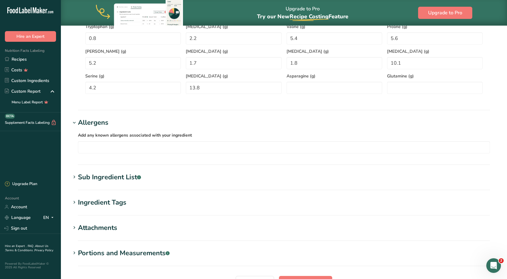
click at [207, 124] on h1 "Allergens" at bounding box center [284, 123] width 427 height 10
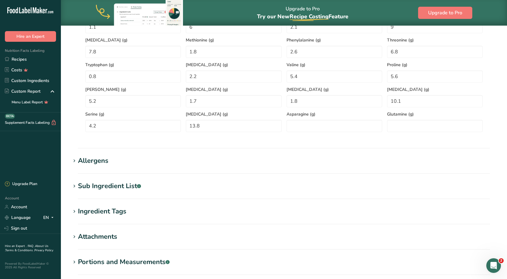
scroll to position [367, 0]
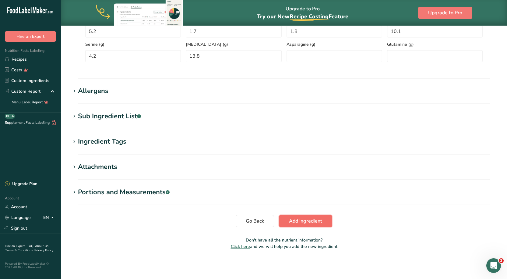
click at [299, 219] on span "Add ingredient" at bounding box center [305, 220] width 33 height 7
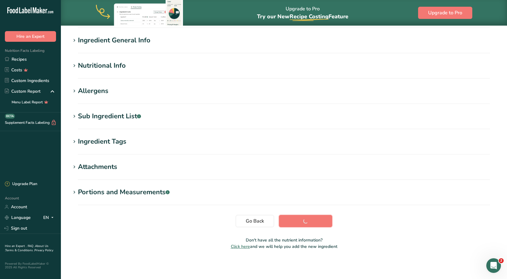
scroll to position [48, 0]
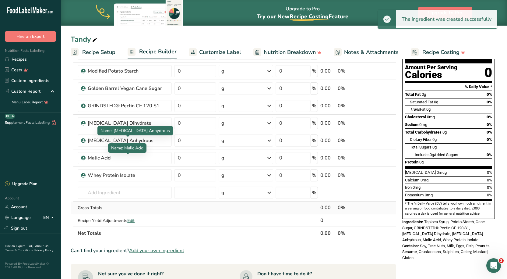
scroll to position [61, 0]
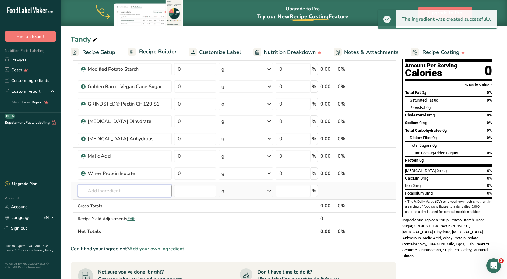
click at [115, 187] on input "text" at bounding box center [125, 191] width 94 height 12
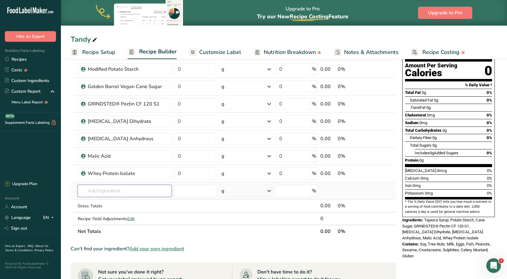
click at [141, 190] on input "text" at bounding box center [125, 191] width 94 height 12
type input "8 Mesh bee"
click at [99, 214] on div "Add your own ingredient" at bounding box center [125, 213] width 84 height 6
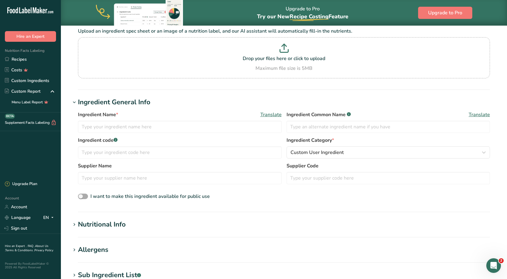
scroll to position [61, 0]
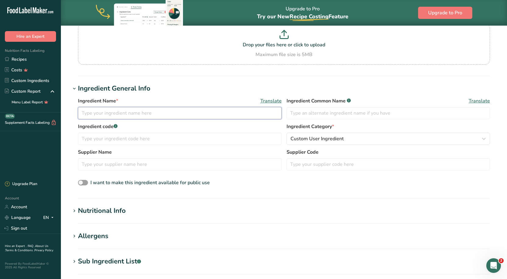
click at [134, 118] on input "text" at bounding box center [180, 113] width 204 height 12
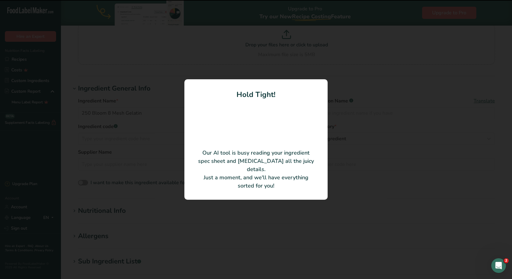
type input "Gelatin"
type input "[PERSON_NAME] [GEOGRAPHIC_DATA]"
type input "10000385"
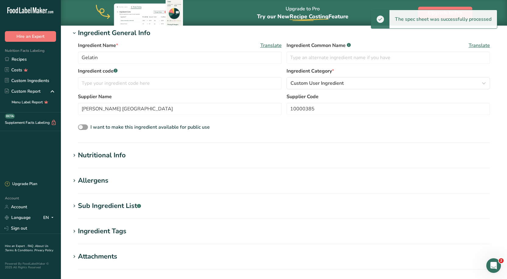
scroll to position [122, 0]
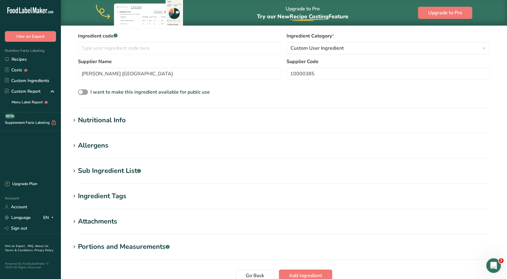
click at [166, 118] on h1 "Nutritional Info" at bounding box center [284, 120] width 427 height 10
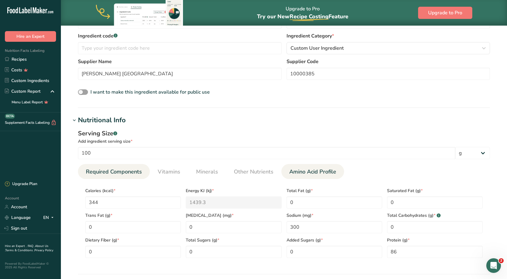
scroll to position [213, 0]
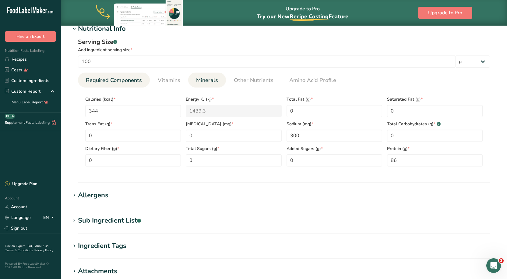
click at [208, 80] on span "Minerals" at bounding box center [207, 80] width 22 height 8
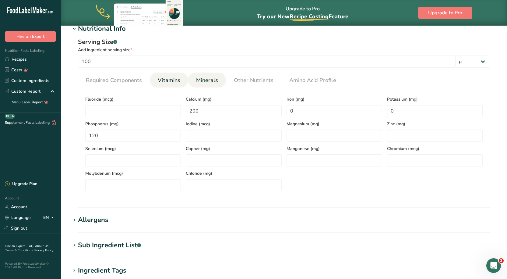
drag, startPoint x: 192, startPoint y: 80, endPoint x: 187, endPoint y: 80, distance: 4.6
click at [191, 80] on li "Minerals" at bounding box center [207, 80] width 38 height 15
click at [173, 80] on span "Vitamins" at bounding box center [169, 80] width 23 height 8
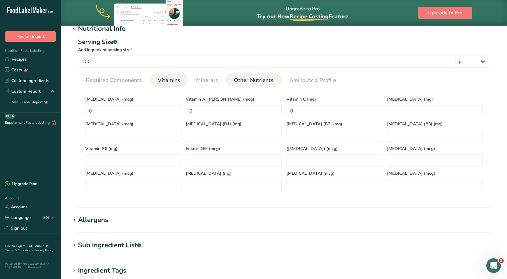
drag, startPoint x: 248, startPoint y: 73, endPoint x: 260, endPoint y: 73, distance: 11.9
click at [248, 73] on link "Other Nutrients" at bounding box center [254, 81] width 44 height 16
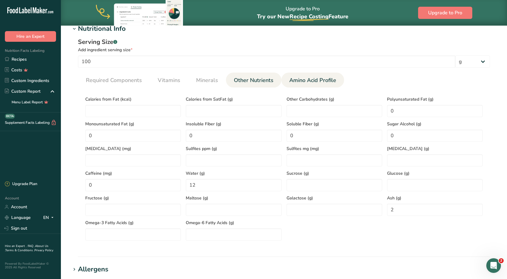
click at [299, 76] on link "Amino Acid Profile" at bounding box center [313, 81] width 52 height 16
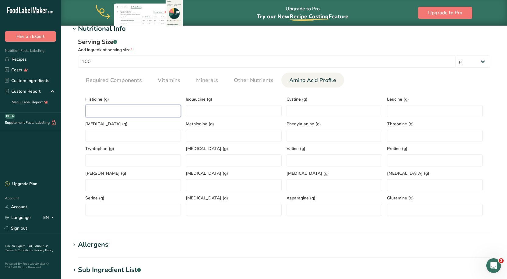
click at [126, 115] on input "number" at bounding box center [133, 111] width 96 height 12
click at [88, 112] on input "73" at bounding box center [133, 111] width 96 height 12
type input "0.73"
click at [232, 112] on input "number" at bounding box center [234, 111] width 96 height 12
type input "1.52"
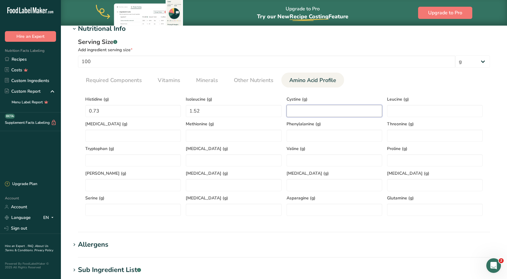
click at [322, 115] on input "number" at bounding box center [335, 111] width 96 height 12
type input "0"
type input "0.006"
click at [392, 112] on input "number" at bounding box center [435, 111] width 96 height 12
type input "3.01"
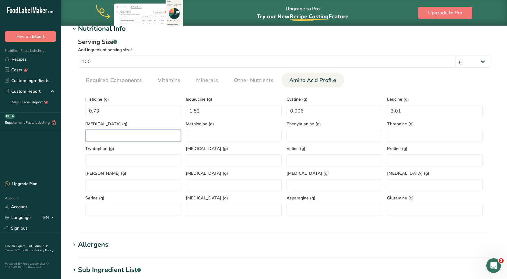
drag, startPoint x: 120, startPoint y: 133, endPoint x: 122, endPoint y: 126, distance: 8.1
click at [120, 133] on input "number" at bounding box center [133, 135] width 96 height 12
type input "3.86"
click at [198, 133] on input "number" at bounding box center [234, 135] width 96 height 12
type input "0.99"
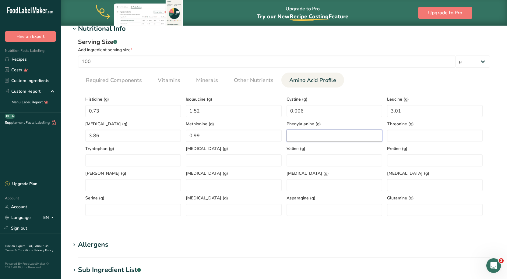
click at [317, 129] on input "number" at bounding box center [335, 135] width 96 height 12
type input "1.93"
click at [397, 139] on input "number" at bounding box center [435, 135] width 96 height 12
type input "1.83"
click at [112, 155] on input "number" at bounding box center [133, 160] width 96 height 12
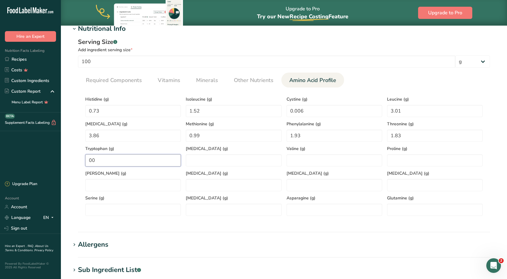
type input "0"
type input "0.01"
click at [225, 159] on input "number" at bounding box center [234, 160] width 96 height 12
type input "0.66"
click at [324, 160] on input "number" at bounding box center [335, 160] width 96 height 12
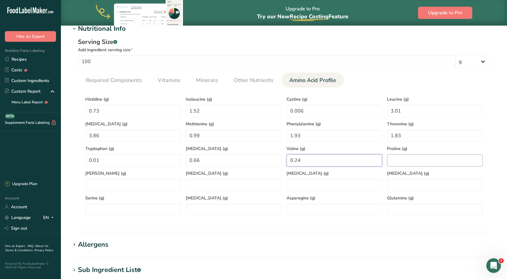
type input "0.24"
click at [400, 165] on input "number" at bounding box center [435, 160] width 96 height 12
type input "14.3"
click at [135, 179] on div "[PERSON_NAME] (g)" at bounding box center [133, 178] width 101 height 25
click at [126, 185] on input "number" at bounding box center [133, 185] width 96 height 12
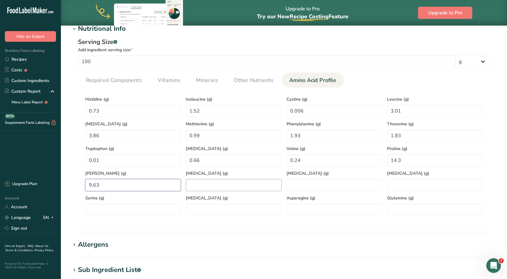
type input "9.63"
click at [189, 185] on input "number" at bounding box center [234, 185] width 96 height 12
type input "24.9"
click at [313, 182] on input "number" at bounding box center [335, 185] width 96 height 12
type input "8.14"
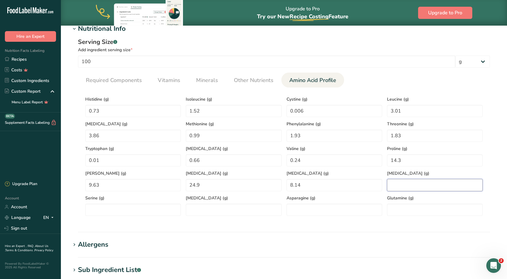
click at [393, 181] on Acid "number" at bounding box center [435, 185] width 96 height 12
type Acid "5.86"
click at [126, 211] on input "number" at bounding box center [133, 210] width 96 height 12
type input "3.4"
click at [192, 211] on Acid "number" at bounding box center [234, 210] width 96 height 12
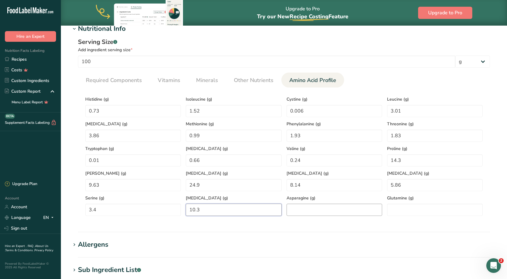
type Acid "10.3"
click at [320, 209] on input "number" at bounding box center [335, 210] width 96 height 12
click at [223, 241] on h1 "Allergens" at bounding box center [284, 244] width 427 height 10
click at [413, 76] on ul "Required Components Vitamins Minerals Other Nutrients Amino Acid Profile" at bounding box center [284, 80] width 412 height 15
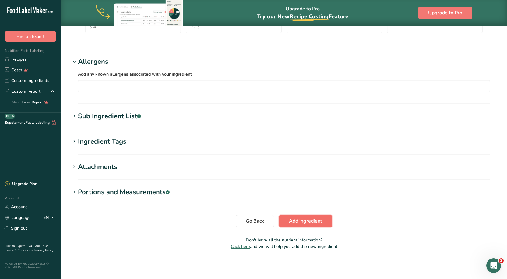
click at [299, 217] on span "Add ingredient" at bounding box center [305, 220] width 33 height 7
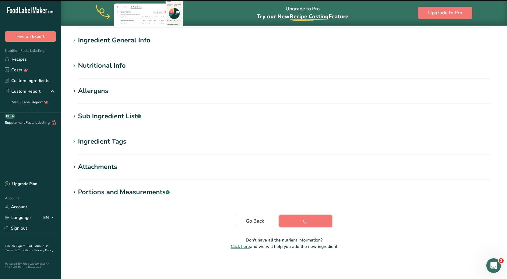
scroll to position [48, 0]
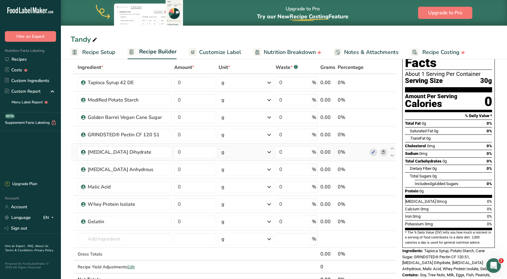
scroll to position [30, 0]
click at [192, 83] on input "0" at bounding box center [195, 82] width 42 height 12
click at [217, 34] on div "Tandy Recipe Setup Recipe Builder Customize Label Nutrition Breakdown Notes & A…" at bounding box center [284, 29] width 446 height 59
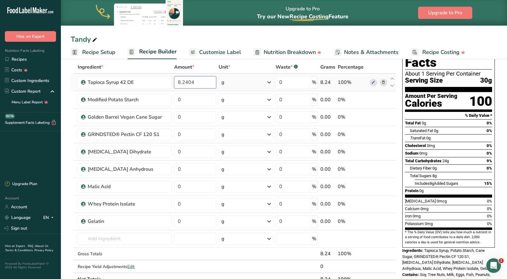
drag, startPoint x: 189, startPoint y: 82, endPoint x: 190, endPoint y: 85, distance: 3.1
click at [190, 85] on input "8.2404" at bounding box center [195, 82] width 42 height 12
click at [200, 84] on input "8.2404" at bounding box center [195, 82] width 42 height 12
drag, startPoint x: 200, startPoint y: 84, endPoint x: 158, endPoint y: 83, distance: 41.8
click at [158, 83] on tr "Tapioca Syrup 42 DE 8.2404 g Weight Units g kg mg See more Volume Units l mL fl…" at bounding box center [233, 82] width 325 height 17
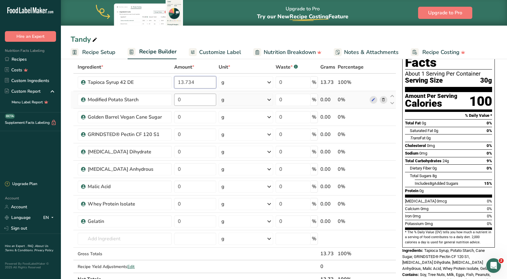
type input "13.734"
click at [197, 97] on div "Ingredient * Amount * Unit * Waste * .a-a{fill:#347362;}.b-a{fill:#fff;} Grams …" at bounding box center [234, 173] width 326 height 225
type input "1"
type input "1.5"
click at [203, 114] on div "Ingredient * Amount * Unit * Waste * .a-a{fill:#347362;}.b-a{fill:#fff;} Grams …" at bounding box center [234, 173] width 326 height 225
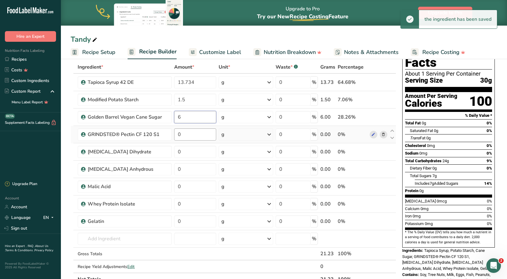
type input "6"
click at [187, 137] on div "Ingredient * Amount * Unit * Waste * .a-a{fill:#347362;}.b-a{fill:#fff;} Grams …" at bounding box center [234, 173] width 326 height 225
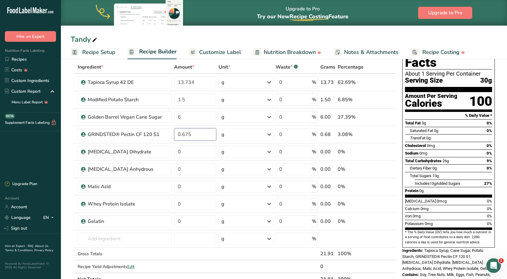
type input "0.675"
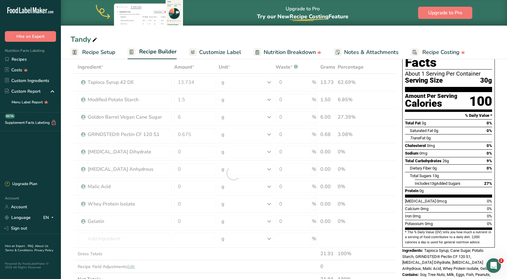
click at [231, 30] on div "Tandy Recipe Setup Recipe Builder Customize Label Nutrition Breakdown Notes & A…" at bounding box center [284, 29] width 446 height 59
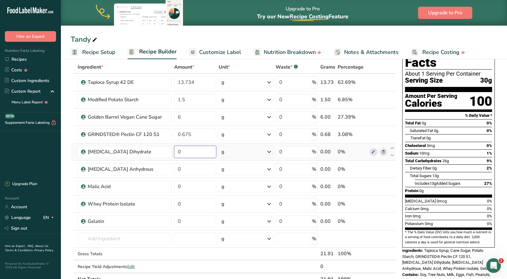
click at [188, 152] on input "0" at bounding box center [195, 152] width 42 height 12
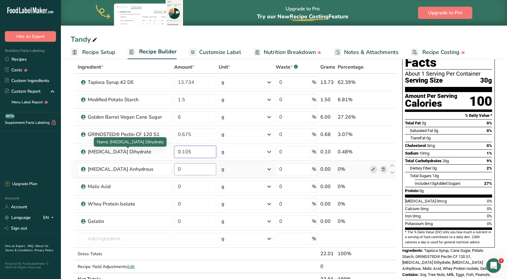
type input "0.105"
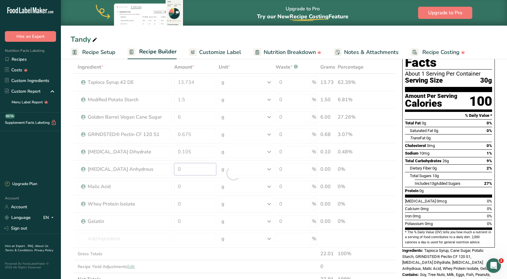
click at [198, 170] on div "Ingredient * Amount * Unit * Waste * .a-a{fill:#347362;}.b-a{fill:#fff;} Grams …" at bounding box center [234, 173] width 326 height 225
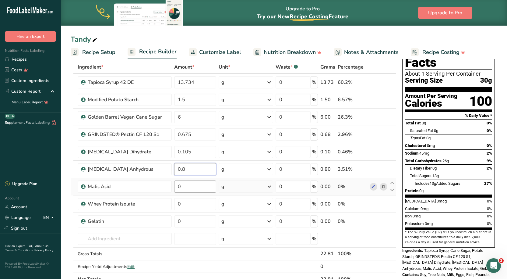
type input "0.8"
click at [199, 181] on div "Ingredient * Amount * Unit * Waste * .a-a{fill:#347362;}.b-a{fill:#fff;} Grams …" at bounding box center [234, 173] width 326 height 225
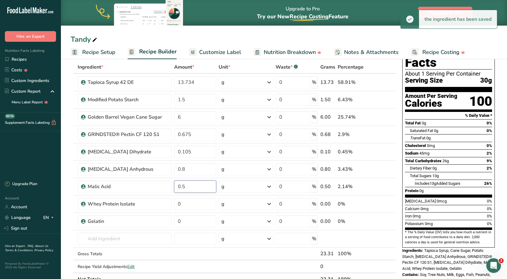
type input "0.5"
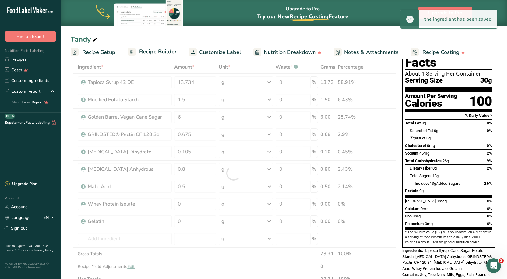
click at [230, 29] on div "Tandy Recipe Setup Recipe Builder Customize Label Nutrition Breakdown Notes & A…" at bounding box center [284, 29] width 446 height 59
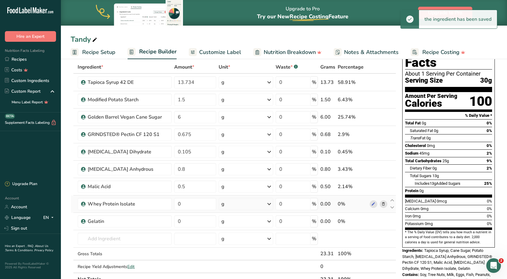
click at [197, 211] on td "0" at bounding box center [195, 203] width 44 height 17
click at [195, 207] on input "0" at bounding box center [195, 204] width 42 height 12
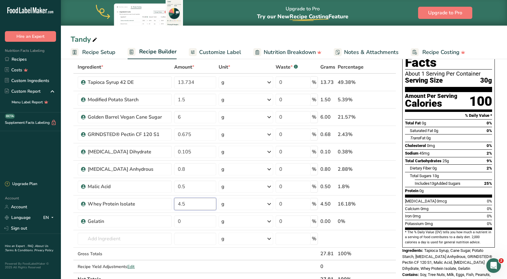
type input "4.5"
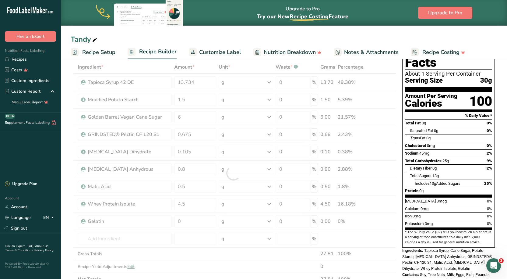
click at [216, 31] on div "Tandy Recipe Setup Recipe Builder Customize Label Nutrition Breakdown Notes & A…" at bounding box center [284, 29] width 446 height 59
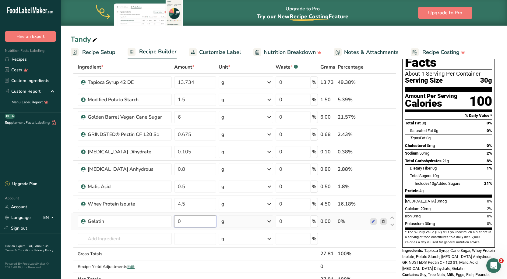
click at [195, 224] on input "0" at bounding box center [195, 221] width 42 height 12
type input "2.1"
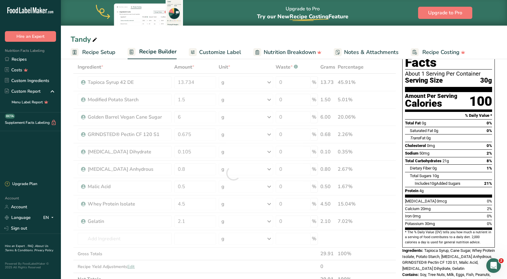
click at [229, 32] on div "Tandy Recipe Setup Recipe Builder Customize Label Nutrition Breakdown Notes & A…" at bounding box center [284, 29] width 446 height 59
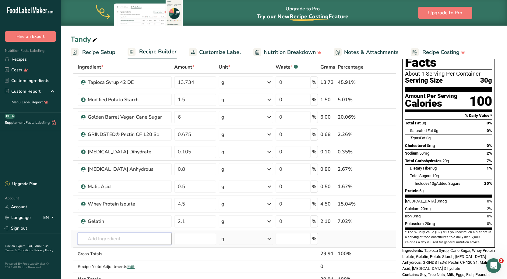
click at [123, 236] on input "text" at bounding box center [125, 238] width 94 height 12
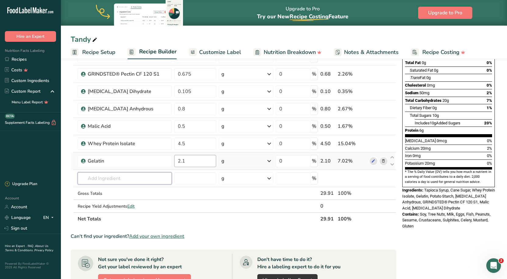
scroll to position [91, 0]
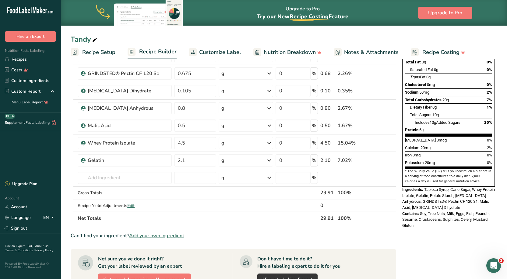
click at [191, 230] on section "Ingredient * Amount * Unit * Waste * .a-a{fill:#347362;}.b-a{fill:#fff;} Grams …" at bounding box center [234, 204] width 326 height 409
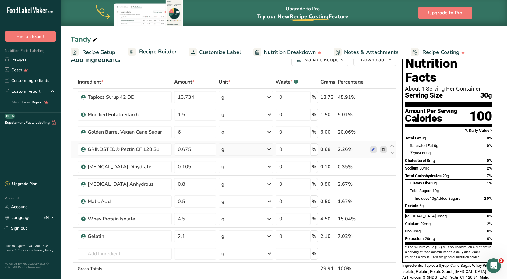
scroll to position [0, 0]
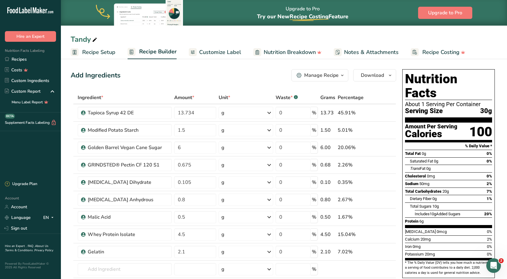
click at [350, 49] on span "Notes & Attachments" at bounding box center [371, 52] width 55 height 8
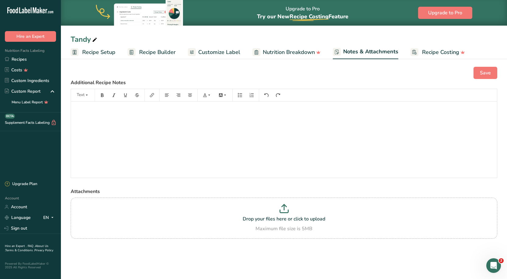
click at [220, 49] on span "Customize Label" at bounding box center [219, 52] width 42 height 8
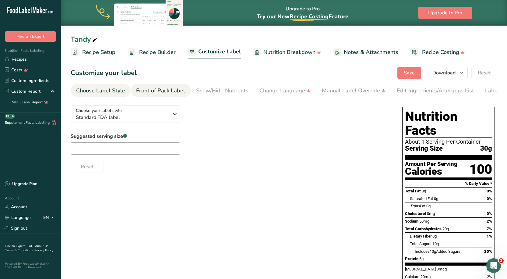
click at [149, 96] on link "Front of Pack Label" at bounding box center [160, 91] width 49 height 14
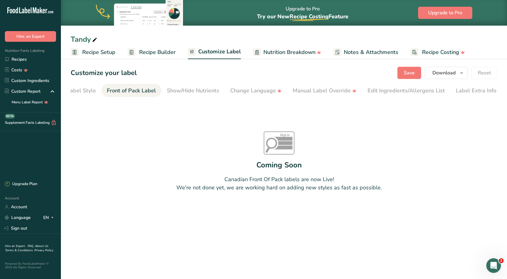
scroll to position [0, 30]
click at [78, 93] on div "Choose Label Style" at bounding box center [70, 91] width 49 height 8
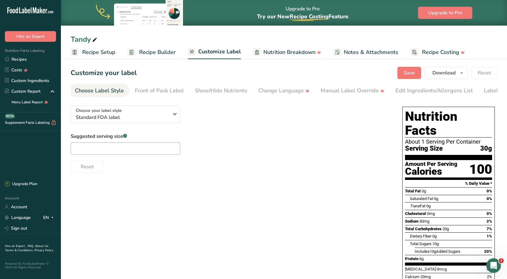
scroll to position [0, 0]
click at [220, 89] on div "Show/Hide Nutrients" at bounding box center [222, 91] width 52 height 8
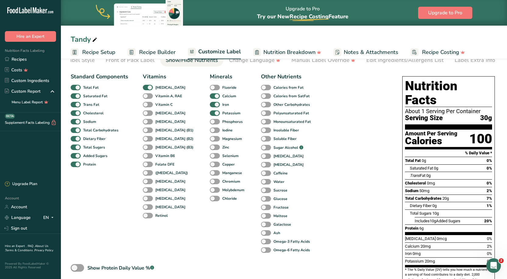
scroll to position [89, 0]
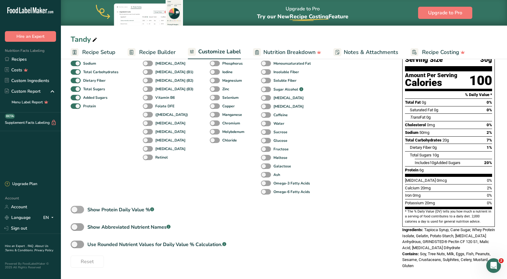
click at [81, 213] on span at bounding box center [77, 210] width 13 height 8
click at [75, 211] on input "Show Protein Daily Value % .a-a{fill:#347362;}.b-a{fill:#fff;}" at bounding box center [73, 209] width 4 height 4
checkbox input "true"
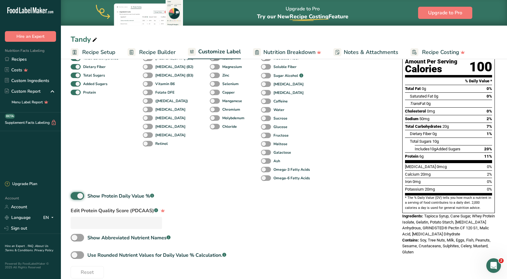
scroll to position [113, 0]
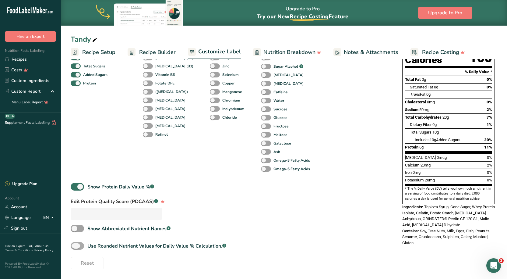
click at [79, 243] on span at bounding box center [77, 246] width 13 height 8
click at [75, 244] on input "Use Rounded Nutrient Values for Daily Value % Calculation. .a-a{fill:#347362;}.…" at bounding box center [73, 246] width 4 height 4
checkbox input "true"
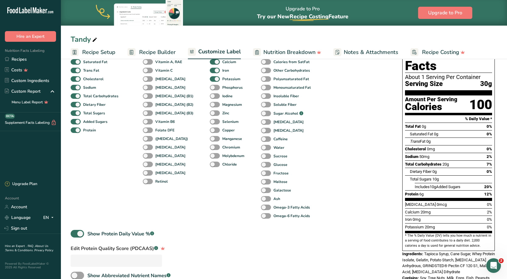
scroll to position [0, 0]
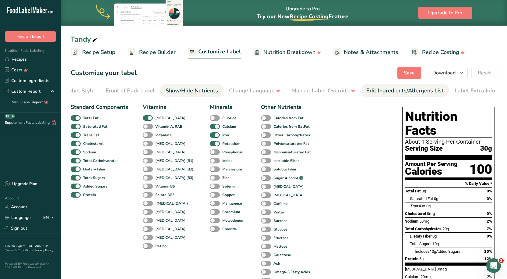
click at [392, 87] on div "Edit Ingredients/Allergens List" at bounding box center [405, 91] width 77 height 8
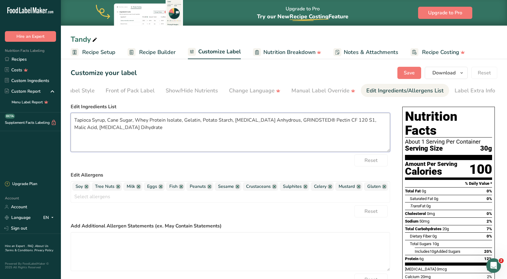
drag, startPoint x: 146, startPoint y: 133, endPoint x: 63, endPoint y: 121, distance: 83.7
click at [63, 121] on section "Customize your label Save Download Choose what to show on your downloaded label…" at bounding box center [284, 215] width 446 height 316
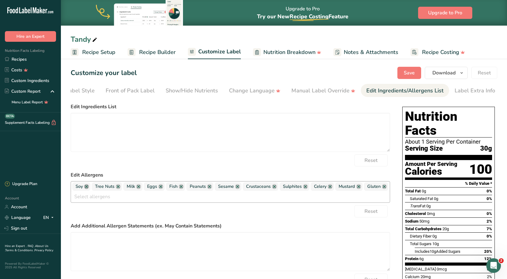
click at [86, 188] on link at bounding box center [86, 186] width 5 height 5
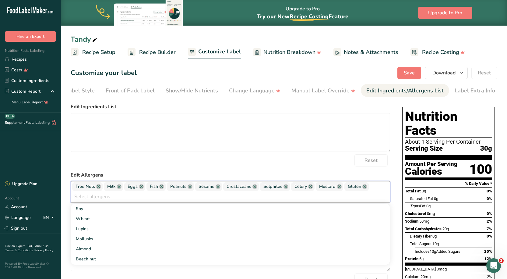
click at [86, 187] on span "Tree Nuts" at bounding box center [85, 186] width 19 height 7
click at [97, 189] on link at bounding box center [98, 186] width 5 height 5
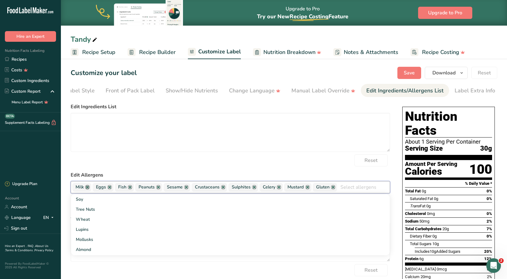
click at [90, 189] on link at bounding box center [87, 187] width 5 height 5
click at [90, 189] on link at bounding box center [89, 187] width 5 height 5
click at [90, 189] on link at bounding box center [87, 187] width 5 height 5
click at [90, 189] on span "Peanuts" at bounding box center [84, 187] width 16 height 7
click at [93, 189] on link at bounding box center [95, 187] width 5 height 5
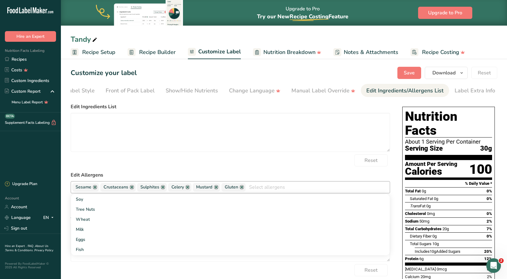
click at [93, 189] on link at bounding box center [95, 187] width 5 height 5
click at [101, 189] on link at bounding box center [103, 187] width 5 height 5
click at [98, 188] on link at bounding box center [98, 187] width 5 height 5
click at [93, 189] on link at bounding box center [91, 187] width 5 height 5
click at [93, 189] on span "Mustard" at bounding box center [85, 187] width 27 height 9
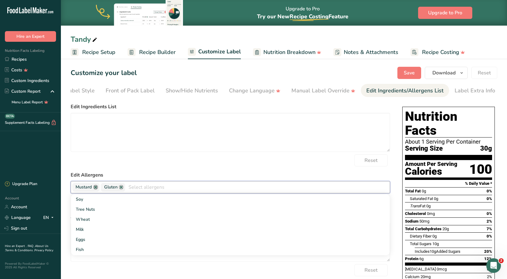
click at [97, 188] on link at bounding box center [95, 187] width 5 height 5
click at [93, 188] on link at bounding box center [92, 187] width 5 height 5
click at [94, 121] on textarea at bounding box center [231, 132] width 320 height 39
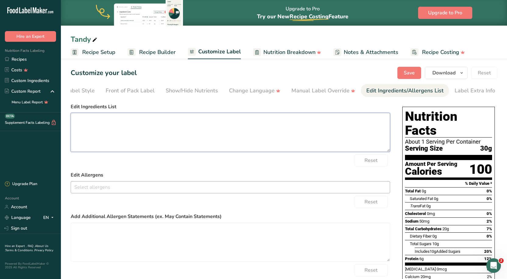
click at [125, 115] on textarea at bounding box center [231, 132] width 320 height 39
type textarea "S"
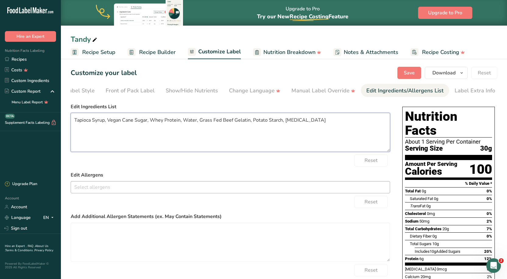
drag, startPoint x: 198, startPoint y: 123, endPoint x: 185, endPoint y: 123, distance: 13.7
click at [185, 123] on textarea "Tapioca Syrup, Vegan Cane Sugar, Whey Protein, Water, Grass Fed Beef Gelatin, P…" at bounding box center [231, 132] width 320 height 39
click at [235, 121] on textarea "Tapioca Syrup, Vegan Cane Sugar, Whey Protein, Grass Fed Beef Gelatin, Potato S…" at bounding box center [231, 132] width 320 height 39
click at [320, 119] on textarea "Tapioca Syrup, Vegan Cane Sugar, Whey Protein, Grass Fed Beef Gelatin, Water, P…" at bounding box center [231, 132] width 320 height 39
click at [308, 122] on textarea "Tapioca Syrup, Vegan Cane Sugar, Whey Protein, Grass Fed Beef Gelatin, Water, P…" at bounding box center [231, 132] width 320 height 39
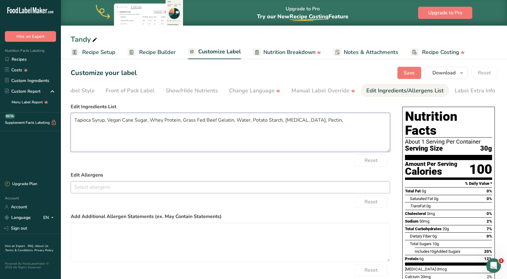
click at [283, 121] on textarea "Tapioca Syrup, Vegan Cane Sugar, Whey Protein, Grass Fed Beef Gelatin, Water, P…" at bounding box center [231, 132] width 320 height 39
click at [361, 119] on textarea "Tapioca Syrup, Vegan Cane Sugar, Whey Protein, Grass Fed Beef Gelatin, Water, P…" at bounding box center [231, 132] width 320 height 39
click at [167, 135] on textarea "Tapioca Syrup, Vegan Cane Sugar, Whey Protein, Grass Fed Beef Gelatin, Water, P…" at bounding box center [231, 132] width 320 height 39
click at [385, 122] on textarea "Tapioca Syrup, Vegan Cane Sugar, Whey Protein, Grass Fed Beef Gelatin, Water, P…" at bounding box center [231, 132] width 320 height 39
click at [170, 130] on textarea "Tapioca Syrup, Vegan Cane Sugar, Whey Protein, Grass Fed Beef Gelatin, Water, P…" at bounding box center [231, 132] width 320 height 39
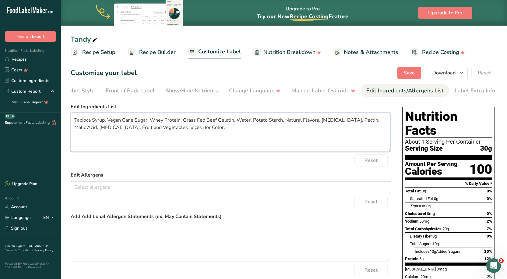
click at [174, 127] on textarea "Tapioca Syrup, Vegan Cane Sugar, Whey Protein, Grass Fed Beef Gelatin, Water, P…" at bounding box center [231, 132] width 320 height 39
click at [191, 132] on textarea "Tapioca Syrup, Vegan Cane Sugar, Whey Protein, Grass Fed Beef Gelatin, Water, P…" at bounding box center [231, 132] width 320 height 39
click at [199, 129] on textarea "Tapioca Syrup, Vegan Cane Sugar, Whey Protein, Grass Fed Beef Gelatin, Water, P…" at bounding box center [231, 132] width 320 height 39
click at [408, 71] on span "Save" at bounding box center [409, 72] width 11 height 7
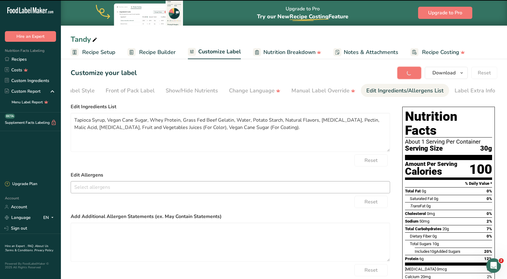
type textarea "Tapioca Syrup, Vegan Cane Sugar, Whey Protein, Grass Fed Beef Gelatin, Water, P…"
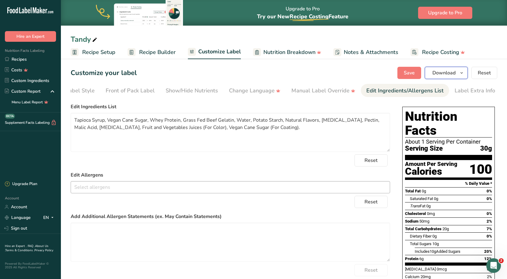
click at [431, 71] on button "Download" at bounding box center [446, 73] width 43 height 12
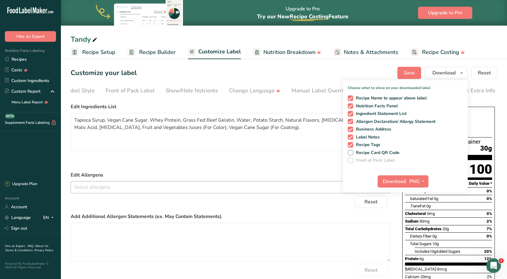
click at [95, 38] on icon at bounding box center [94, 40] width 5 height 9
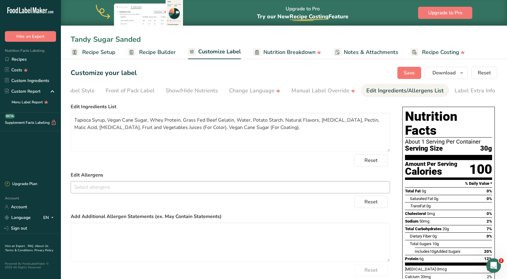
type input "Tandy Sugar Sanded"
click at [362, 73] on div "Customize your label Save Download Choose what to show on your downloaded label…" at bounding box center [284, 73] width 427 height 12
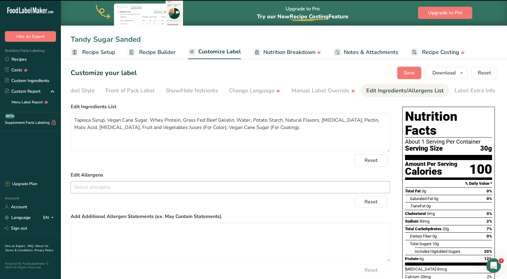
click at [412, 70] on span "Save" at bounding box center [409, 72] width 11 height 7
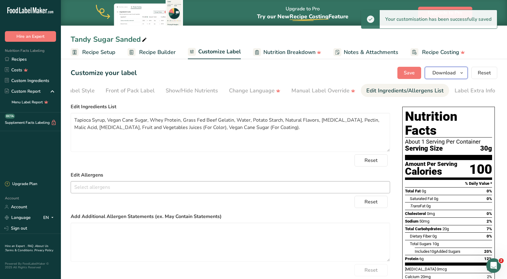
click at [438, 70] on span "Download" at bounding box center [444, 72] width 23 height 7
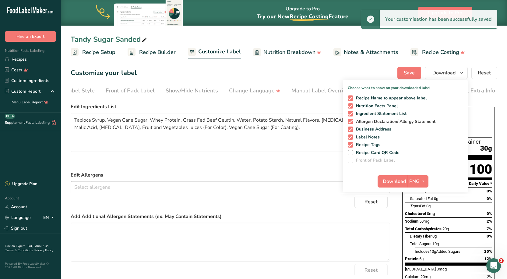
click at [354, 120] on span "Allergen Declaration/ Allergy Statement" at bounding box center [394, 121] width 83 height 5
click at [352, 120] on input "Allergen Declaration/ Allergy Statement" at bounding box center [350, 121] width 4 height 4
checkbox input "false"
click at [351, 130] on span at bounding box center [350, 128] width 5 height 5
click at [351, 130] on input "Business Address" at bounding box center [350, 129] width 4 height 4
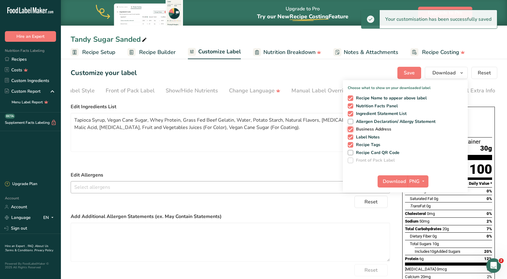
checkbox input "false"
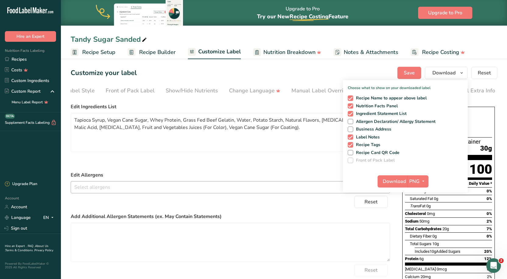
click at [351, 134] on div "Recipe Name to appear above label Nutrition Facts Panel Ingredient Statement Li…" at bounding box center [405, 128] width 125 height 70
click at [352, 137] on span at bounding box center [350, 136] width 5 height 5
click at [352, 137] on input "Label Notes" at bounding box center [350, 137] width 4 height 4
checkbox input "false"
click at [350, 143] on span at bounding box center [350, 144] width 5 height 5
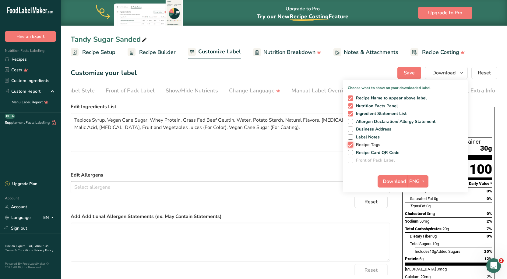
click at [350, 143] on input "Recipe Tags" at bounding box center [350, 145] width 4 height 4
checkbox input "false"
click at [418, 180] on span "PNG" at bounding box center [414, 181] width 10 height 7
click at [419, 224] on link "PDF" at bounding box center [418, 224] width 19 height 10
click at [403, 178] on span "Download" at bounding box center [394, 181] width 23 height 7
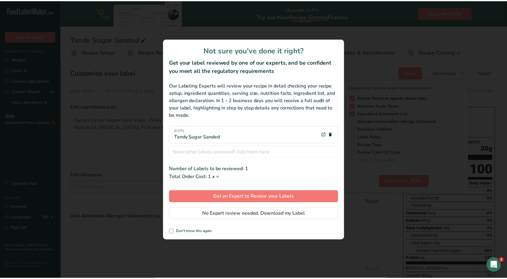
scroll to position [0, 26]
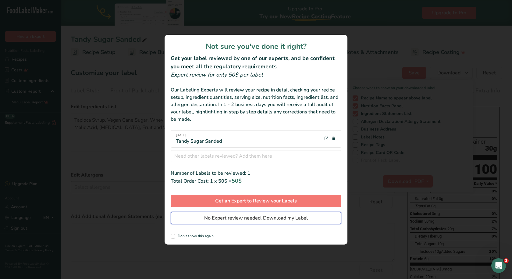
click at [247, 221] on span "No Expert review needed. Download my Label" at bounding box center [256, 217] width 104 height 7
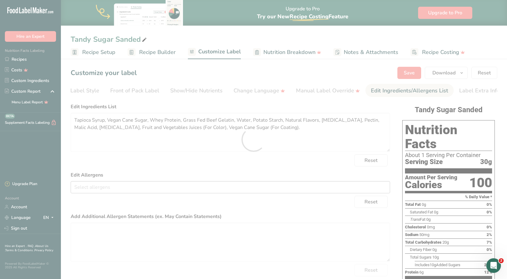
scroll to position [0, 0]
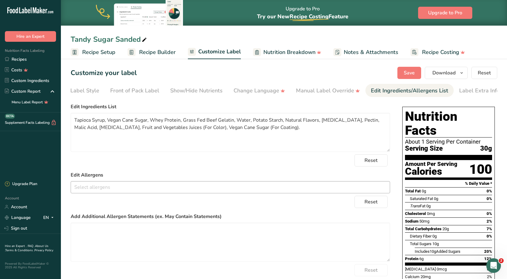
click at [102, 53] on span "Recipe Setup" at bounding box center [98, 52] width 33 height 8
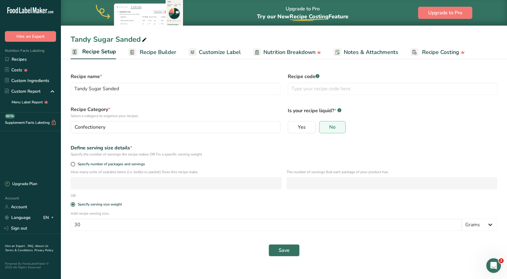
click at [171, 53] on span "Recipe Builder" at bounding box center [158, 52] width 37 height 8
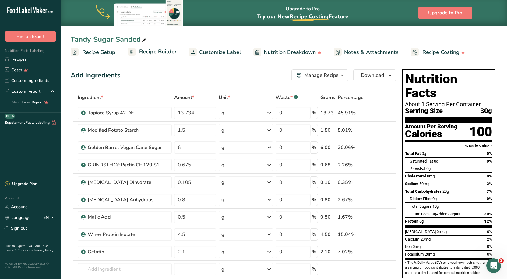
click at [342, 77] on icon "button" at bounding box center [342, 76] width 5 height 8
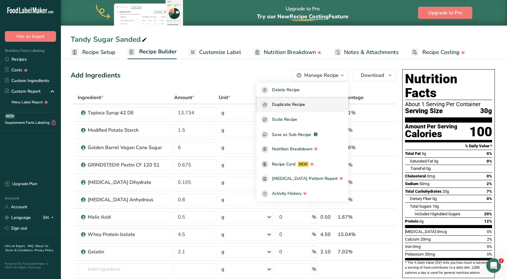
click at [303, 107] on span "Duplicate Recipe" at bounding box center [288, 104] width 33 height 7
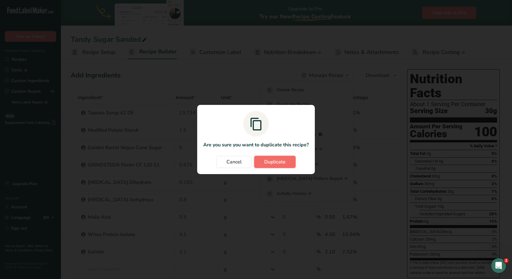
click at [277, 167] on button "Duplicate" at bounding box center [274, 162] width 41 height 12
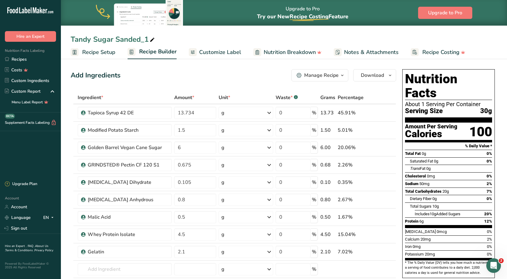
click at [224, 49] on span "Customize Label" at bounding box center [220, 52] width 42 height 8
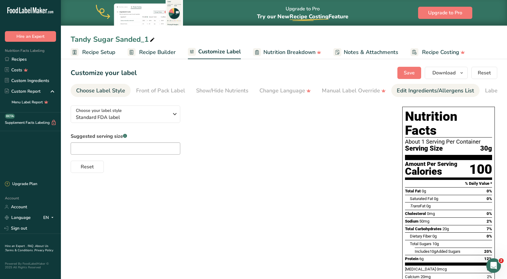
click at [412, 88] on div "Edit Ingredients/Allergens List" at bounding box center [435, 91] width 77 height 8
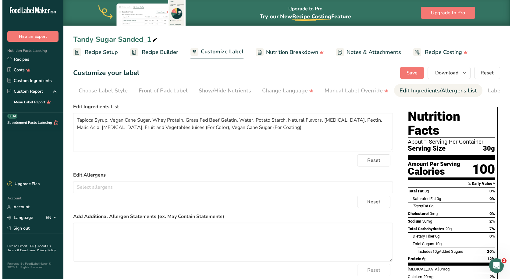
scroll to position [0, 30]
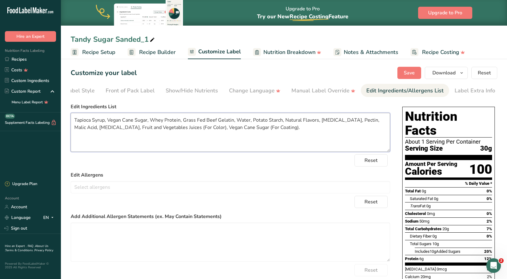
click at [288, 136] on textarea "Tapioca Syrup, Vegan Cane Sugar, Whey Protein, Grass Fed Beef Gelatin, Water, P…" at bounding box center [231, 132] width 320 height 39
type textarea "Tapioca Syrup, Vegan Cane Sugar, Whey Protein, Grass Fed Beef Gelatin, Water, P…"
click at [316, 176] on label "Edit Allergens" at bounding box center [231, 174] width 320 height 7
click at [418, 69] on button "Save" at bounding box center [410, 73] width 24 height 12
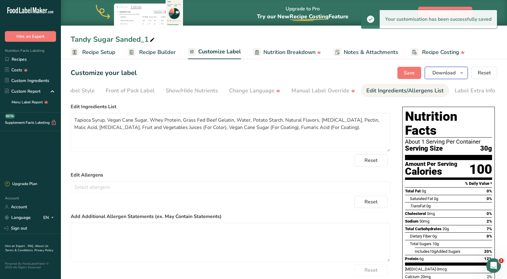
click at [449, 71] on span "Download" at bounding box center [444, 72] width 23 height 7
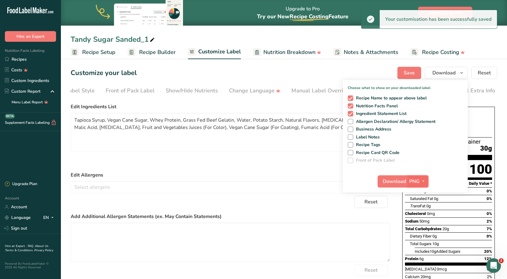
click at [415, 180] on span "PNG" at bounding box center [414, 181] width 10 height 7
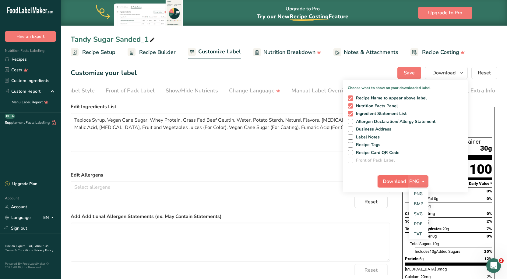
click at [391, 179] on span "Download" at bounding box center [394, 181] width 23 height 7
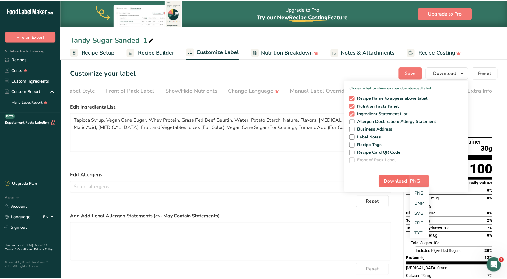
scroll to position [0, 26]
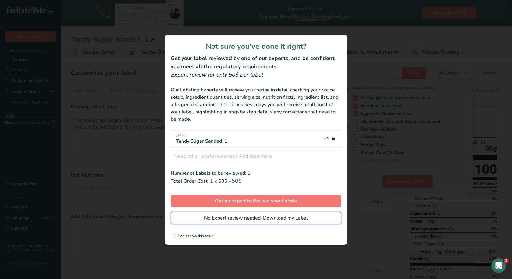
click at [240, 216] on span "No Expert review needed. Download my Label" at bounding box center [256, 217] width 104 height 7
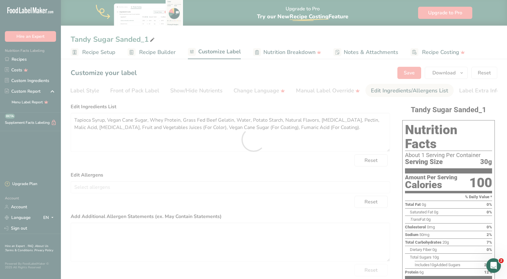
click at [151, 38] on div at bounding box center [253, 139] width 507 height 279
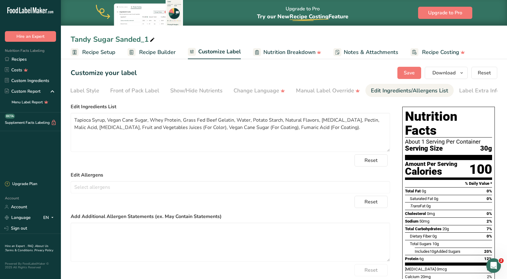
click at [151, 38] on icon at bounding box center [152, 40] width 5 height 9
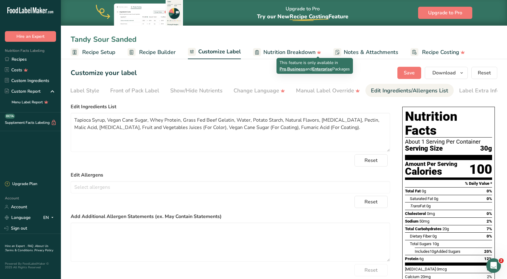
type input "Tandy Sour Sanded"
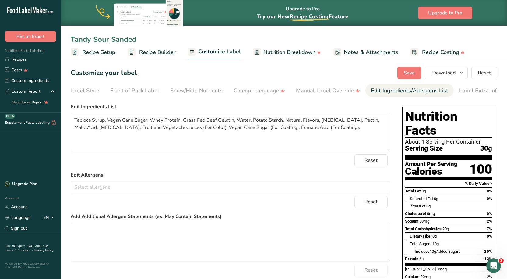
click at [349, 76] on div "Customize your label Save Download Choose what to show on your downloaded label…" at bounding box center [284, 73] width 427 height 12
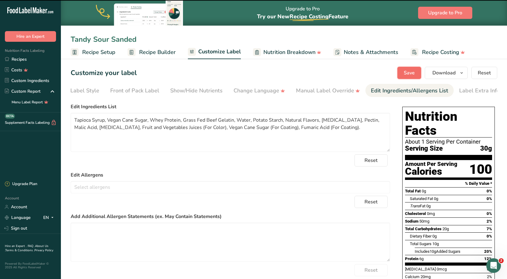
click at [407, 72] on span "Save" at bounding box center [409, 72] width 11 height 7
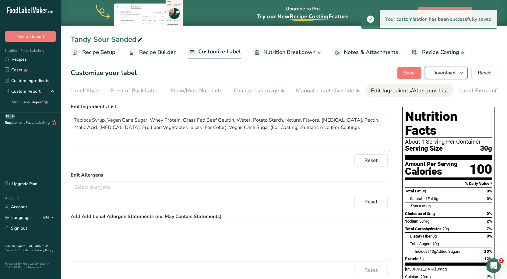
click at [452, 74] on span "Download" at bounding box center [444, 72] width 23 height 7
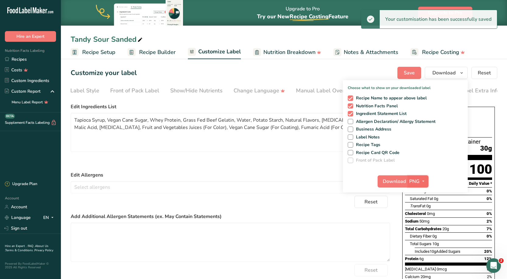
click at [415, 182] on span "PNG" at bounding box center [414, 181] width 10 height 7
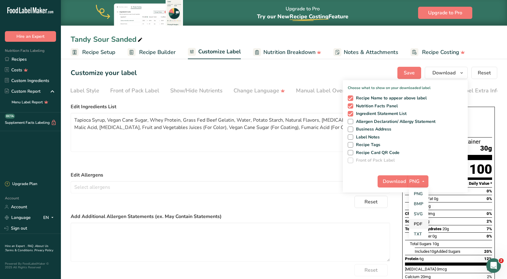
click at [418, 225] on link "PDF" at bounding box center [418, 224] width 19 height 10
click at [392, 184] on span "Download" at bounding box center [394, 181] width 23 height 7
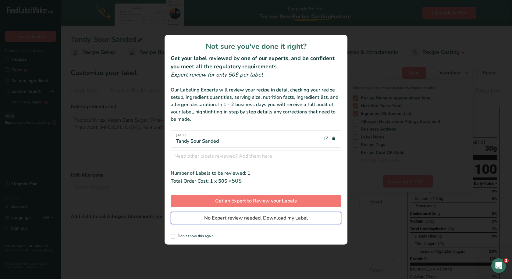
click at [243, 219] on span "No Expert review needed. Download my Label" at bounding box center [256, 217] width 104 height 7
